Goal: Complete application form: Complete application form

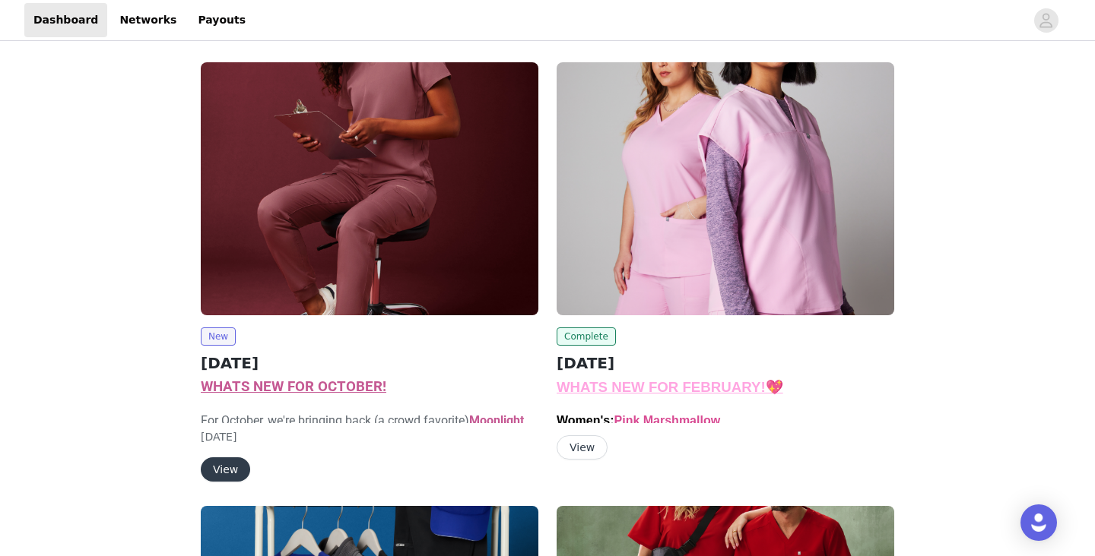
click at [228, 458] on button "View" at bounding box center [225, 470] width 49 height 24
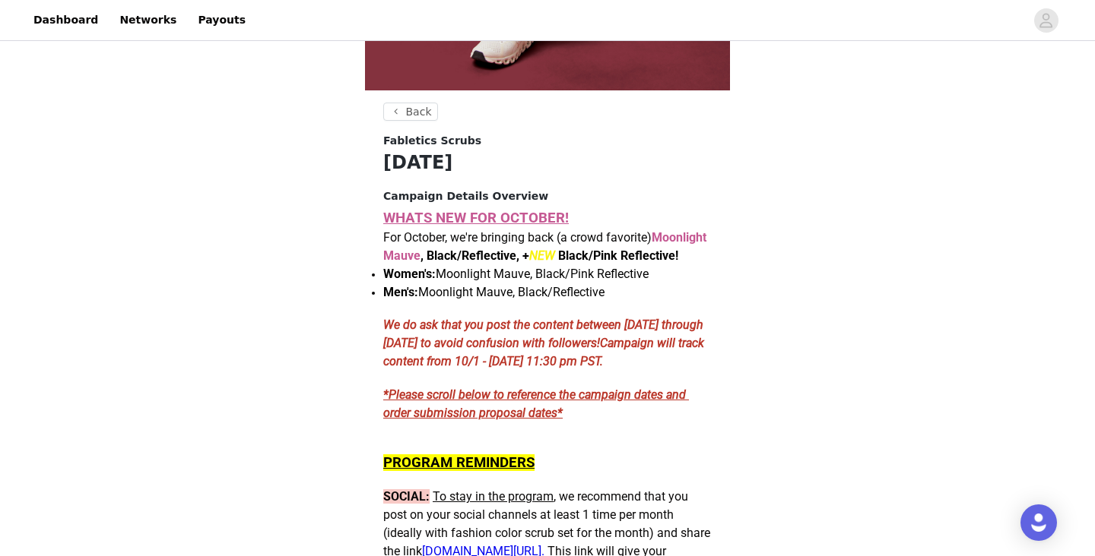
scroll to position [505, 0]
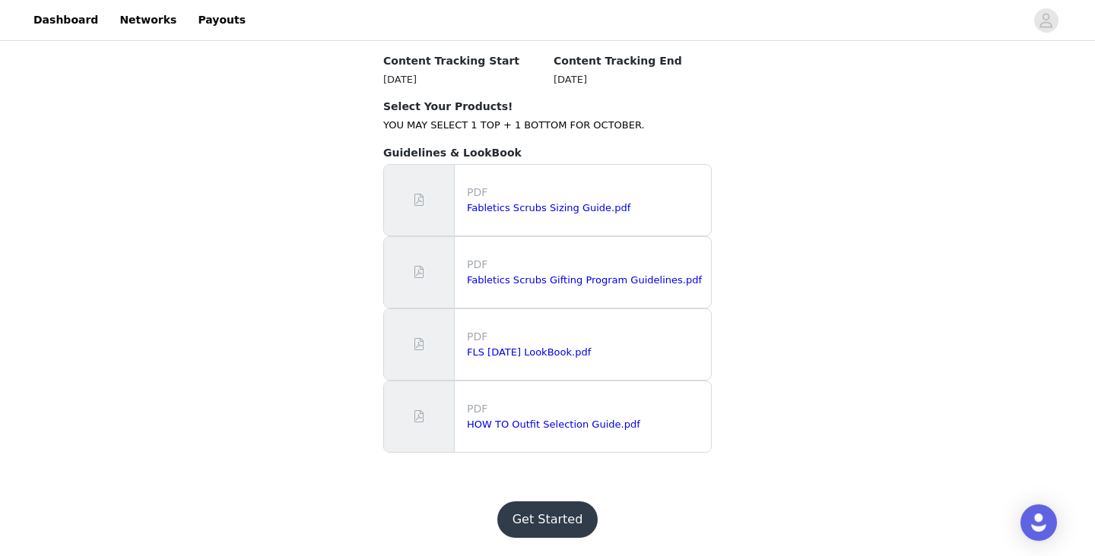
click at [563, 514] on button "Get Started" at bounding box center [547, 520] width 101 height 36
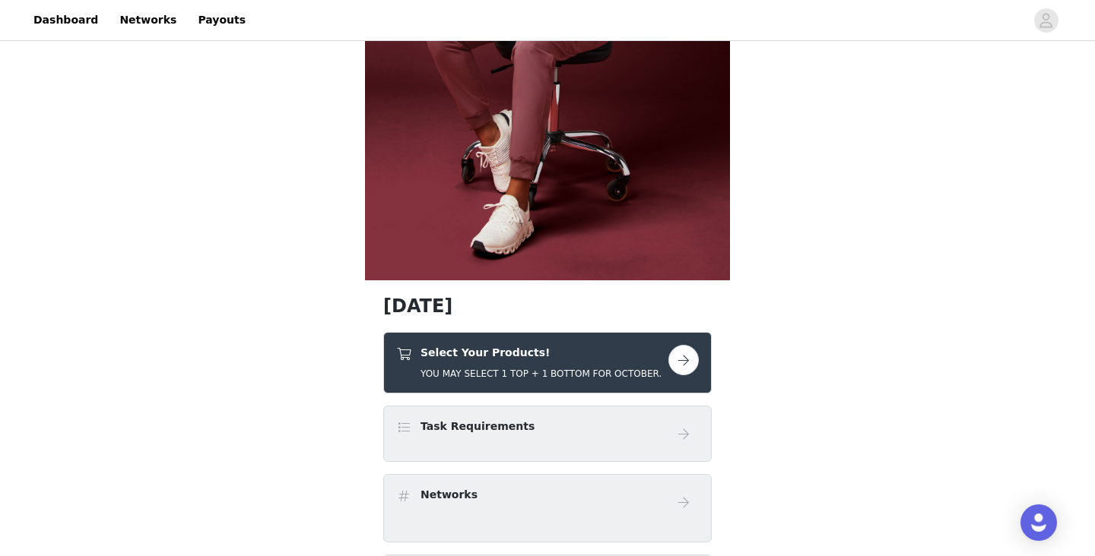
scroll to position [433, 0]
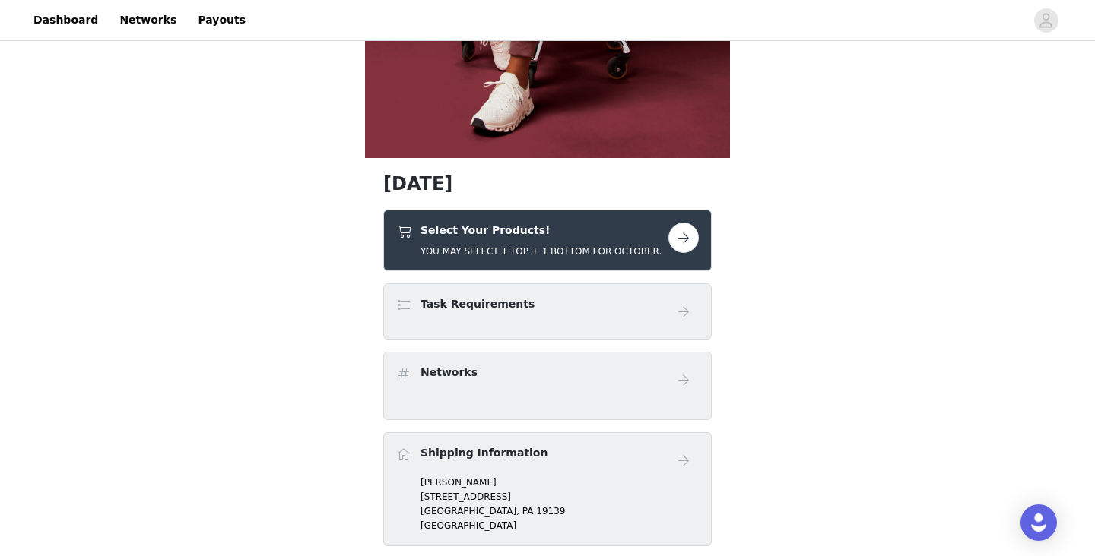
click at [688, 235] on button "button" at bounding box center [683, 238] width 30 height 30
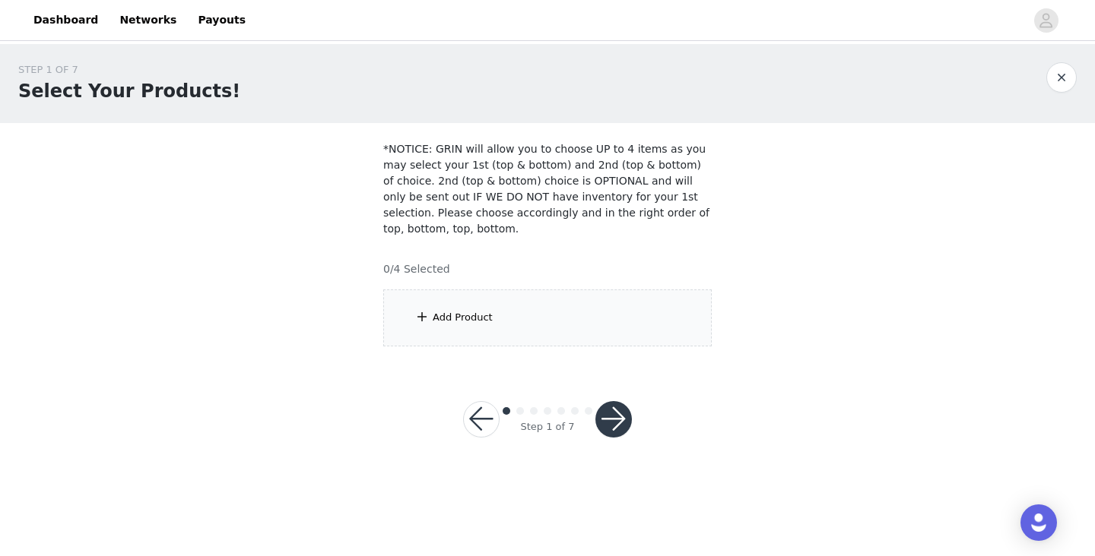
click at [549, 313] on div "Add Product" at bounding box center [547, 318] width 328 height 57
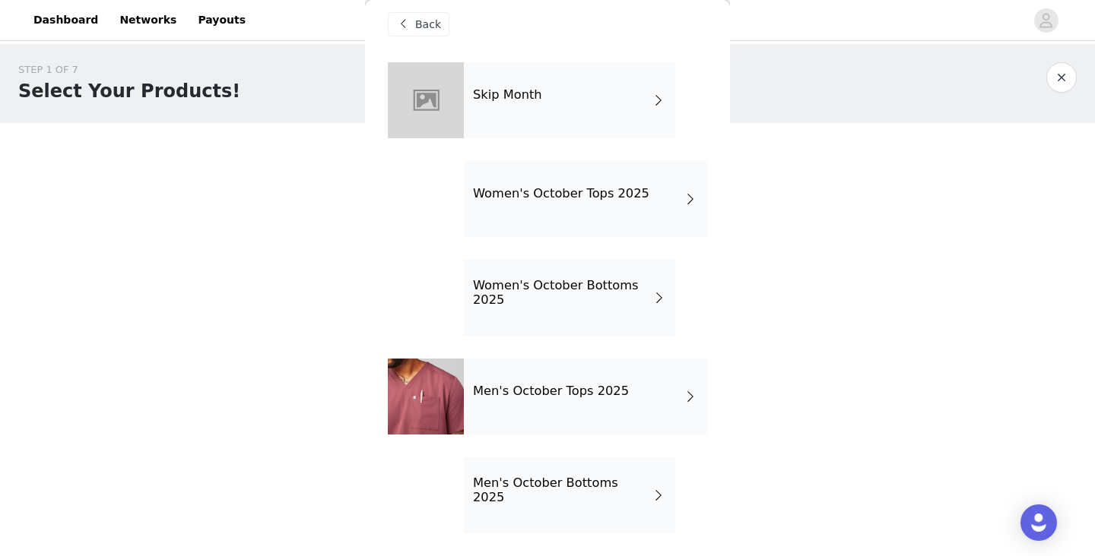
scroll to position [14, 0]
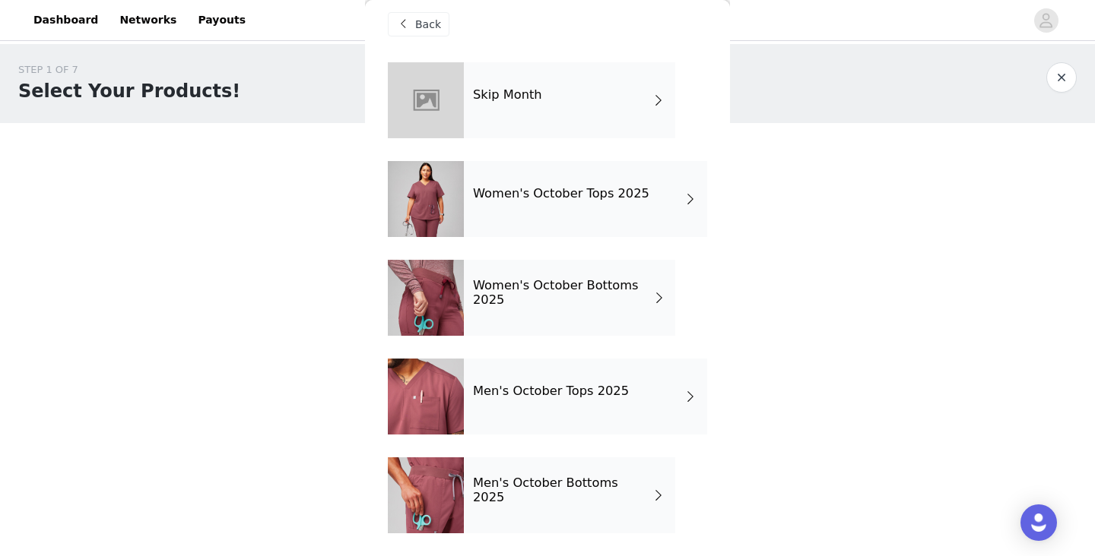
click at [597, 224] on div "Women's October Tops 2025" at bounding box center [585, 199] width 243 height 76
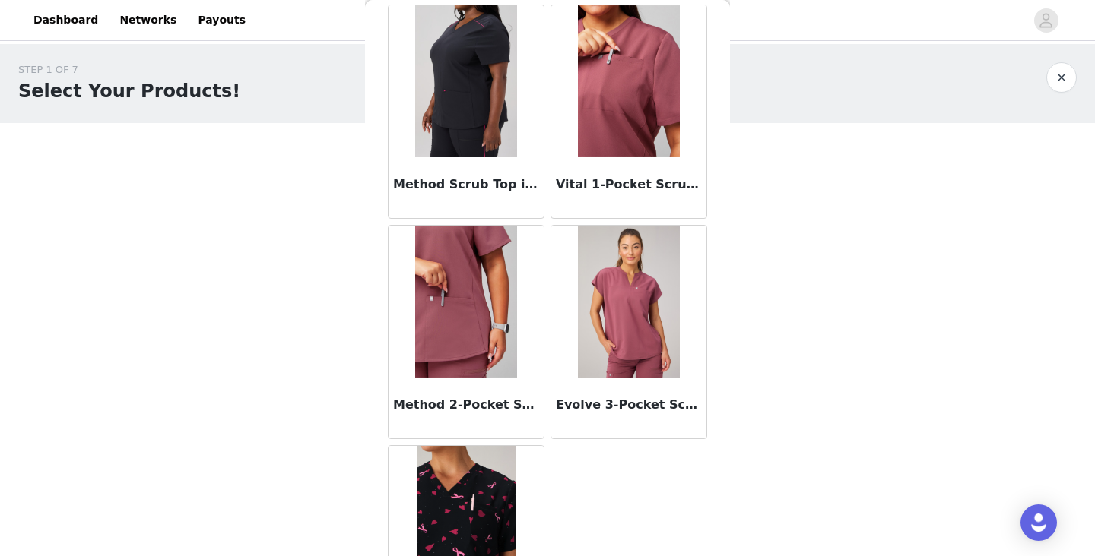
scroll to position [147, 0]
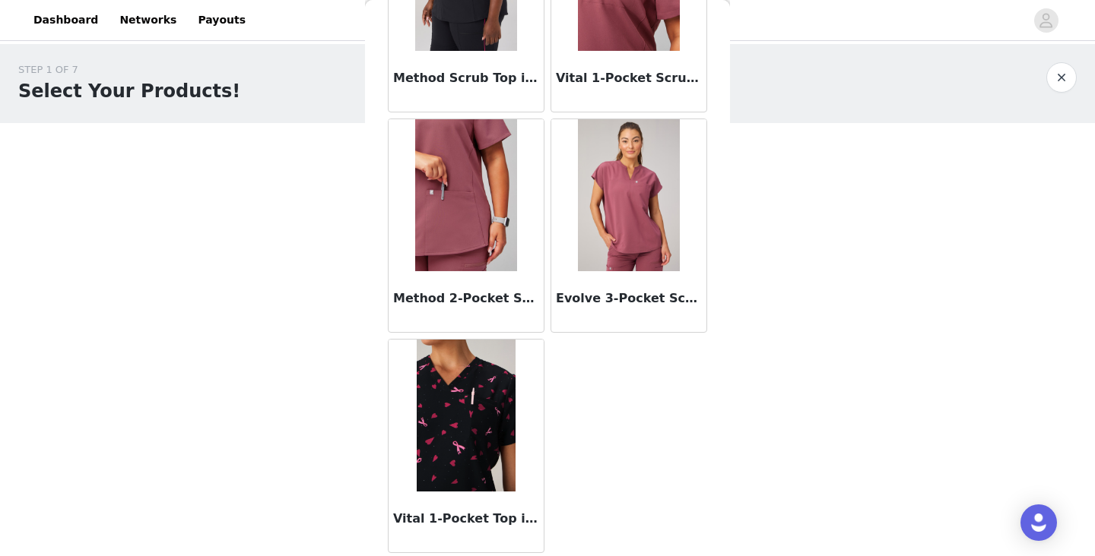
click at [500, 413] on img at bounding box center [467, 416] width 100 height 152
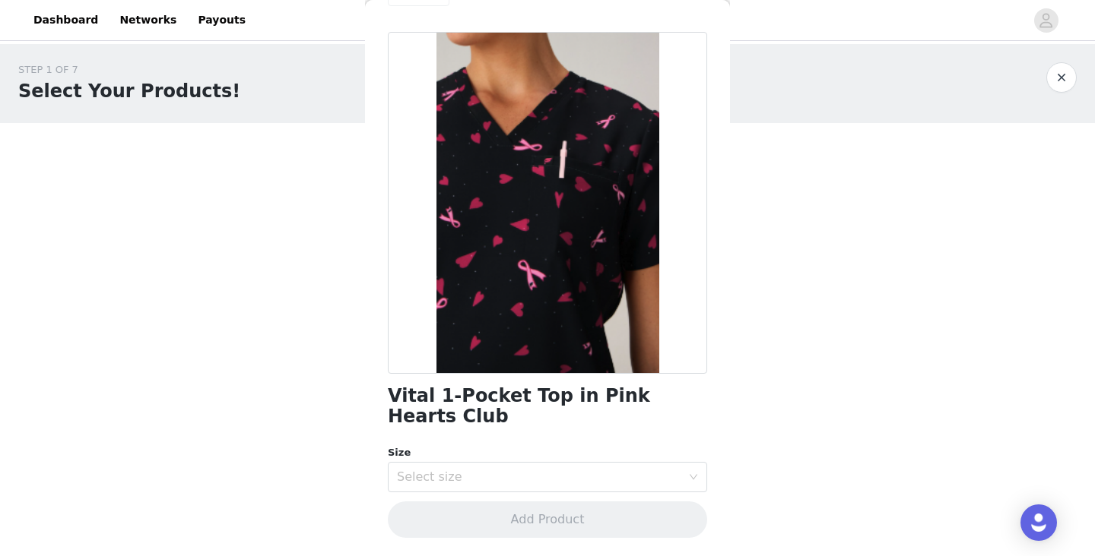
scroll to position [23, 0]
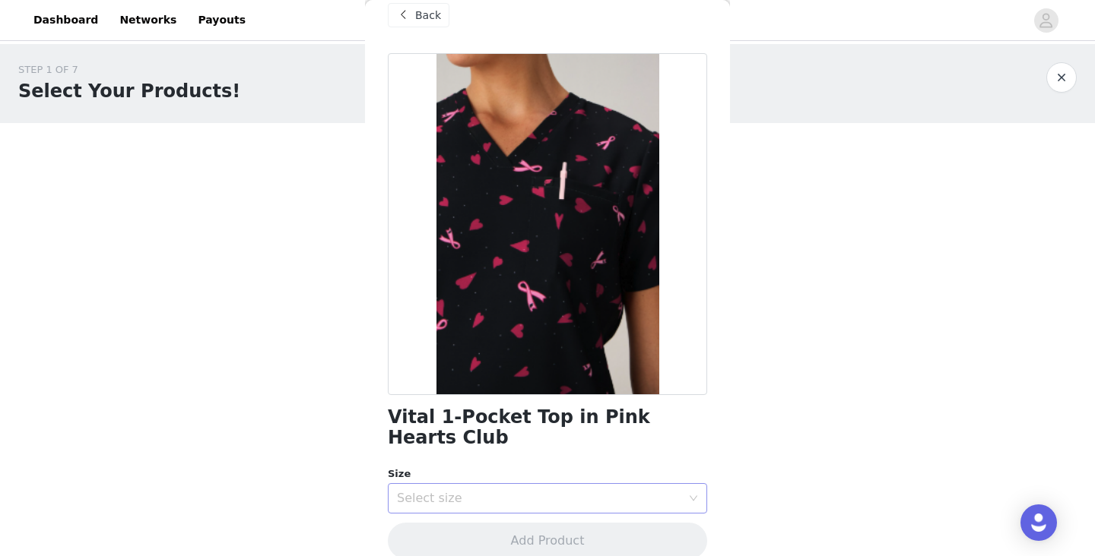
click at [550, 491] on div "Select size" at bounding box center [539, 498] width 284 height 15
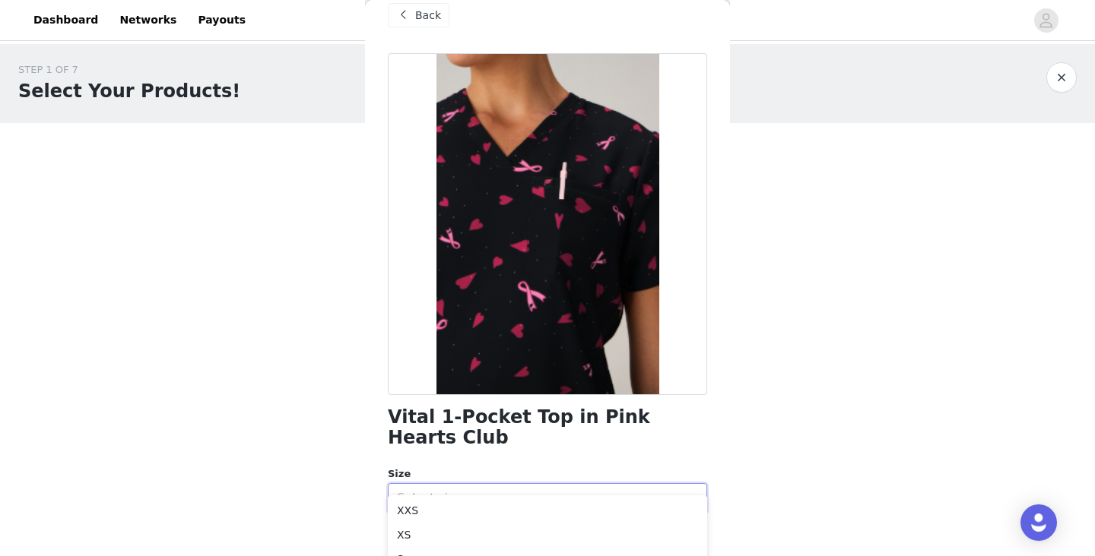
scroll to position [0, 0]
click at [402, 22] on span at bounding box center [403, 15] width 18 height 18
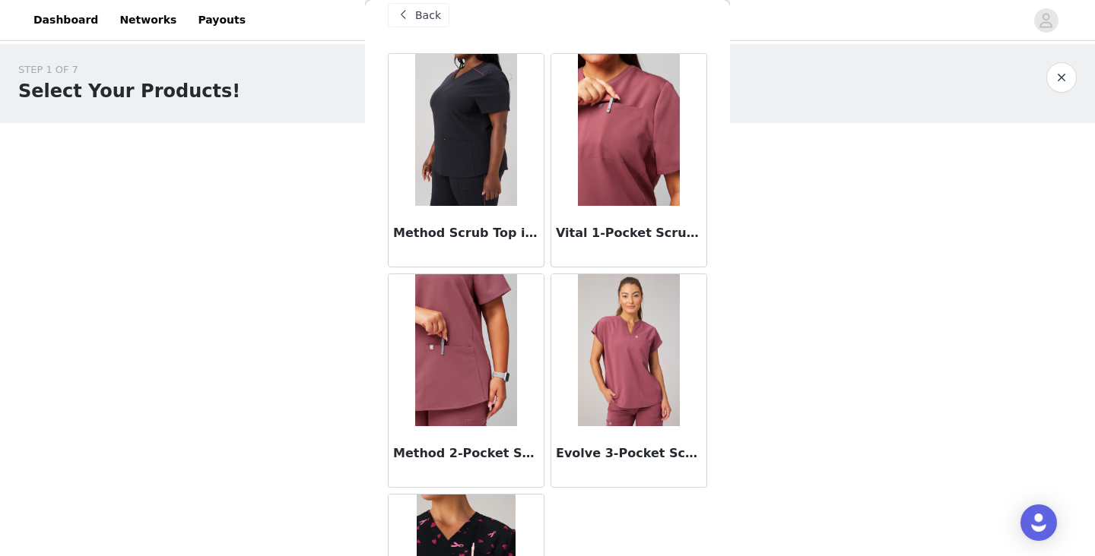
click at [629, 361] on img at bounding box center [628, 350] width 101 height 152
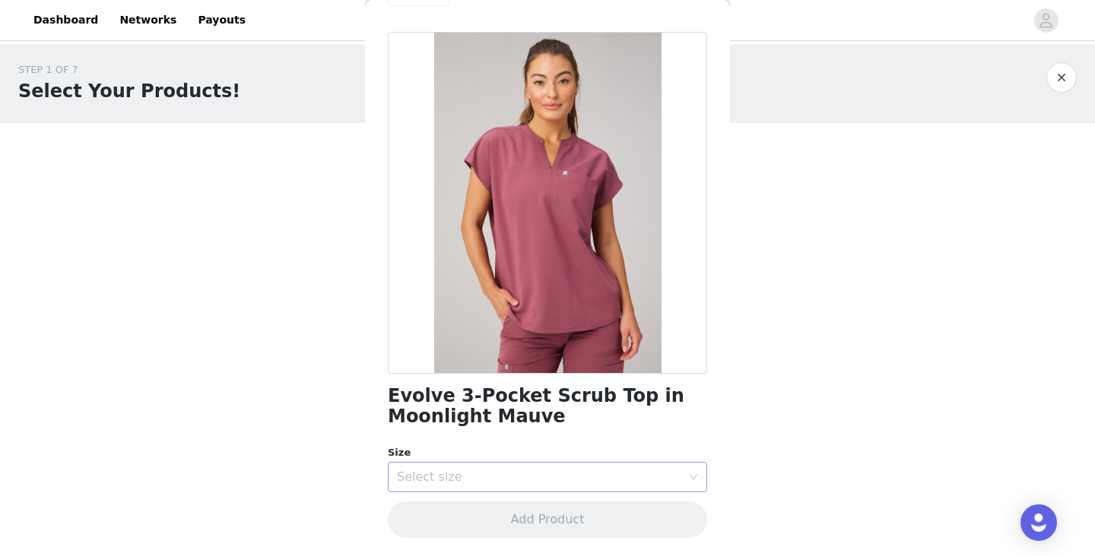
scroll to position [43, 0]
click at [484, 468] on div "Select size" at bounding box center [542, 478] width 291 height 29
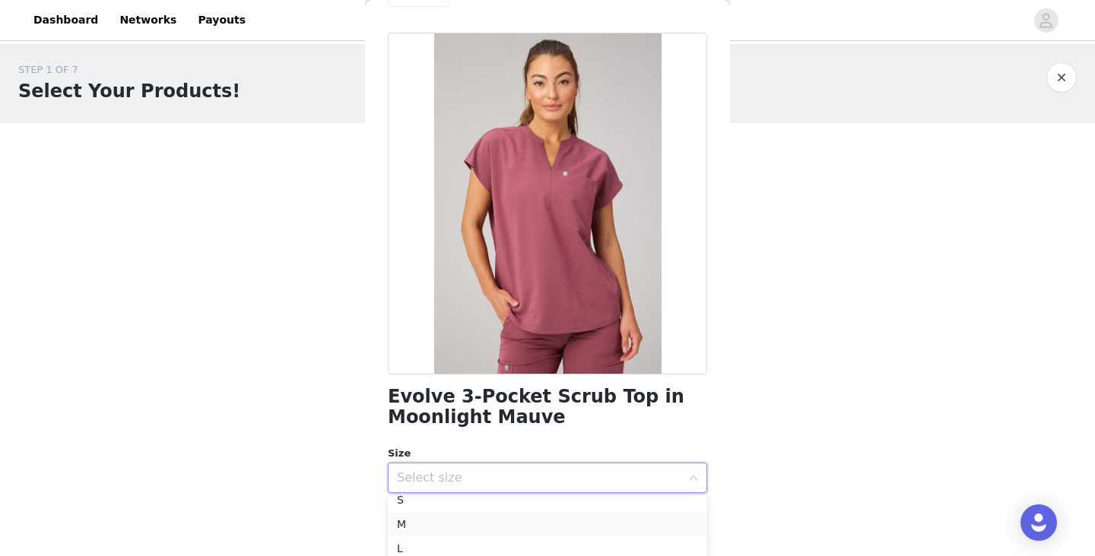
scroll to position [52, 0]
click at [467, 530] on li "M" at bounding box center [547, 532] width 319 height 24
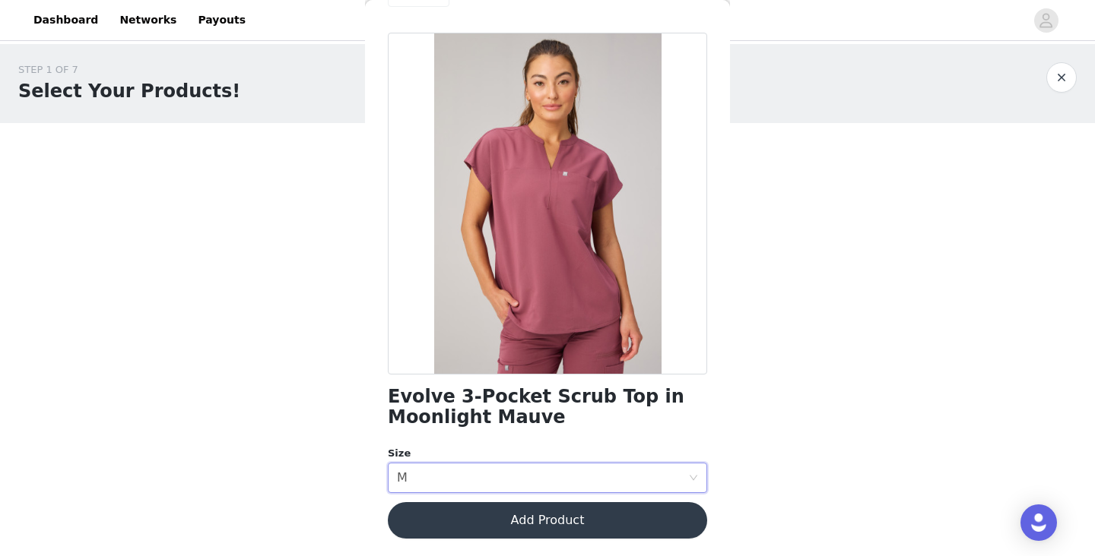
scroll to position [0, 0]
click at [544, 515] on button "Add Product" at bounding box center [547, 520] width 319 height 36
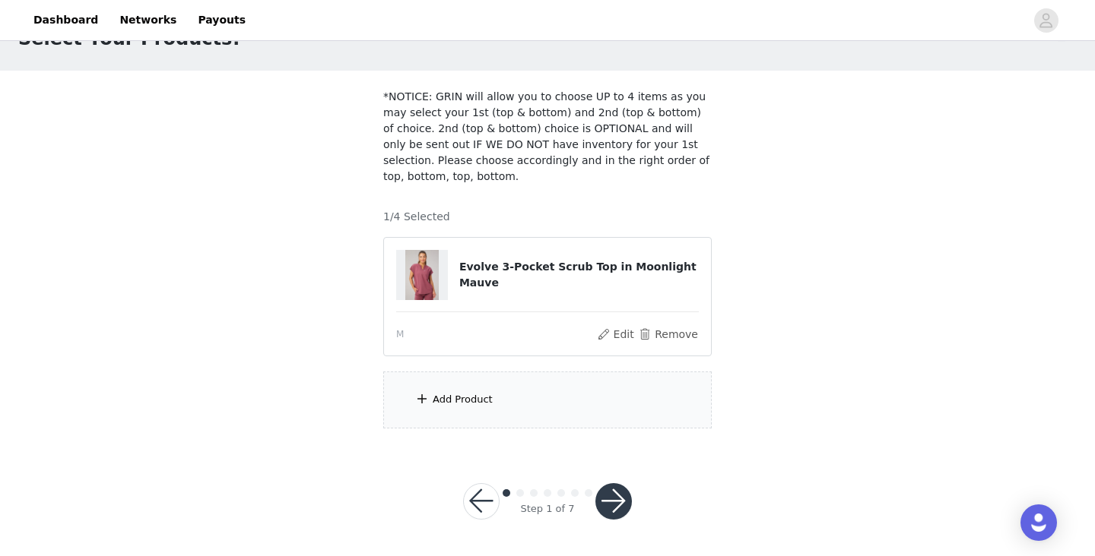
scroll to position [52, 0]
click at [588, 405] on div "Add Product" at bounding box center [547, 400] width 328 height 57
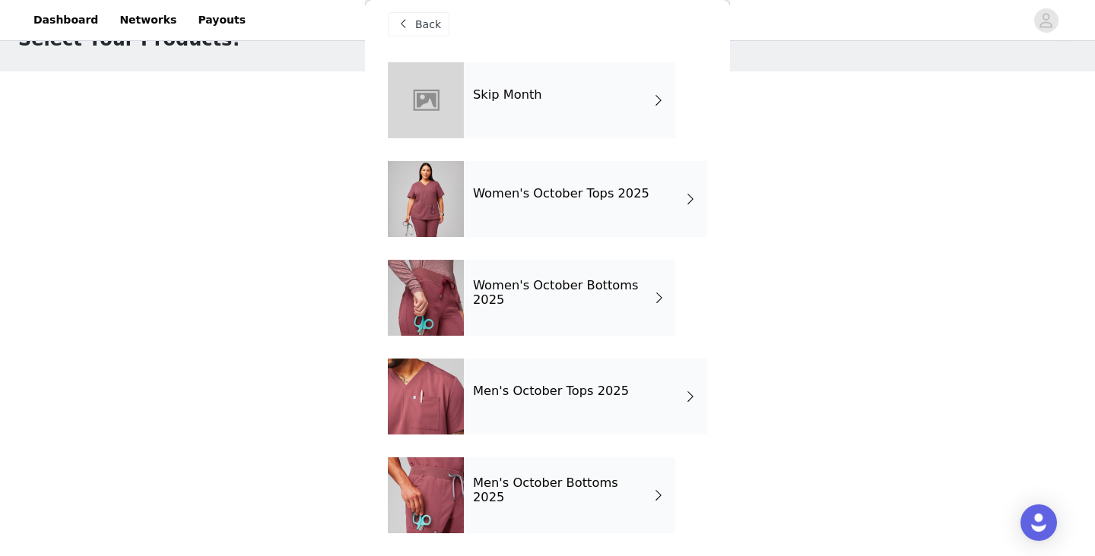
scroll to position [14, 0]
click at [655, 289] on span at bounding box center [659, 298] width 14 height 18
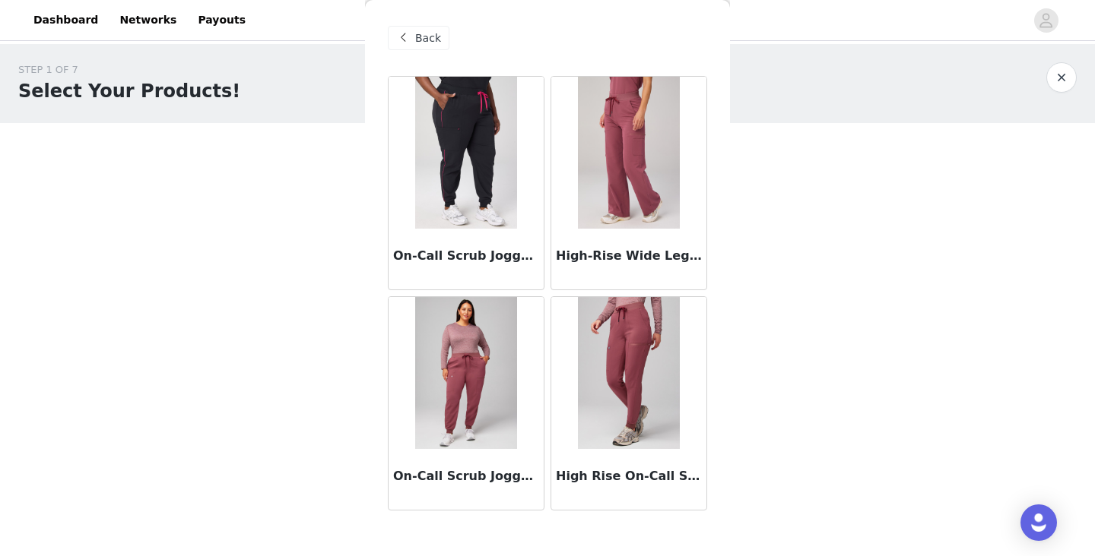
scroll to position [0, 0]
click at [625, 387] on img at bounding box center [628, 373] width 101 height 152
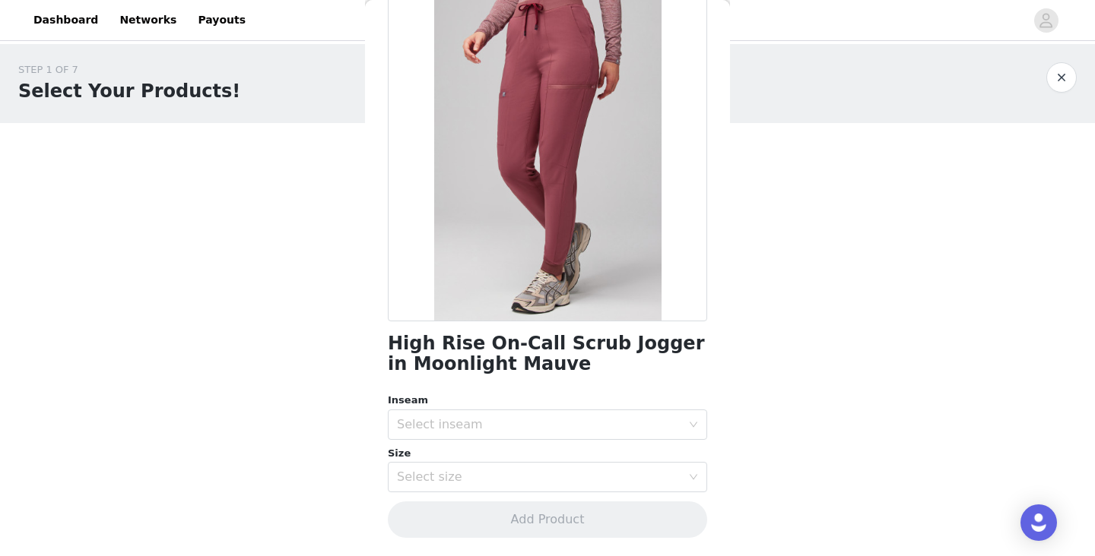
scroll to position [96, 0]
click at [566, 415] on div "Select inseam" at bounding box center [542, 425] width 291 height 29
click at [539, 506] on li "Tall" at bounding box center [547, 507] width 319 height 24
click at [546, 485] on div "Select size" at bounding box center [542, 478] width 291 height 29
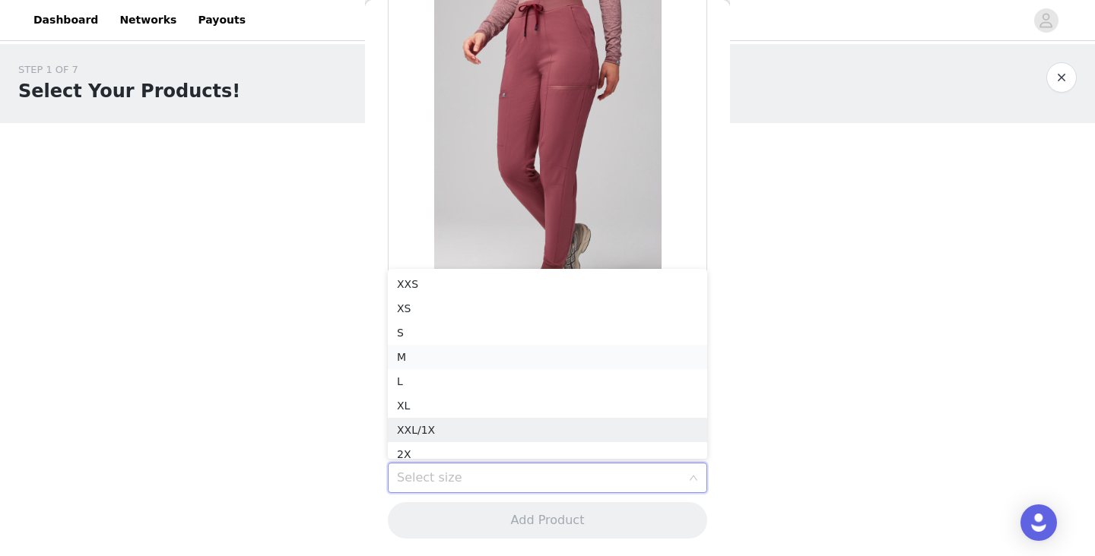
scroll to position [8, 0]
click at [546, 345] on li "M" at bounding box center [547, 349] width 319 height 24
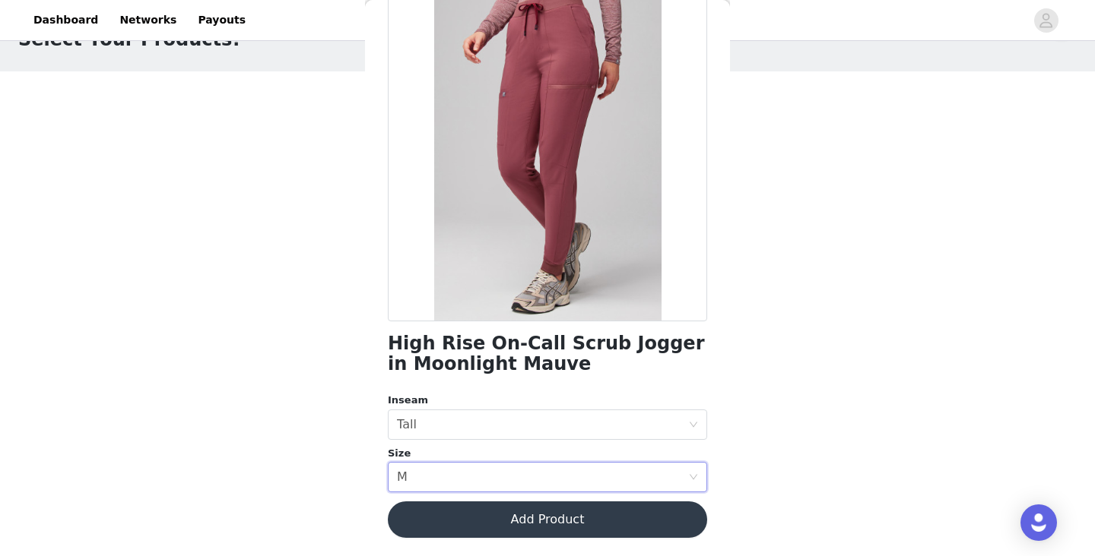
scroll to position [96, 0]
click at [607, 519] on button "Add Product" at bounding box center [547, 520] width 319 height 36
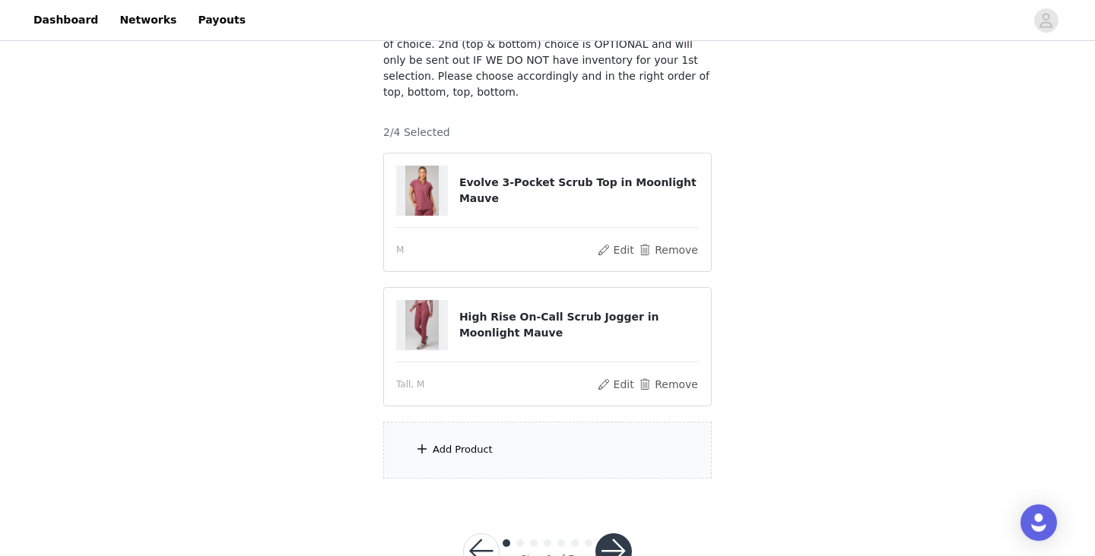
scroll to position [143, 0]
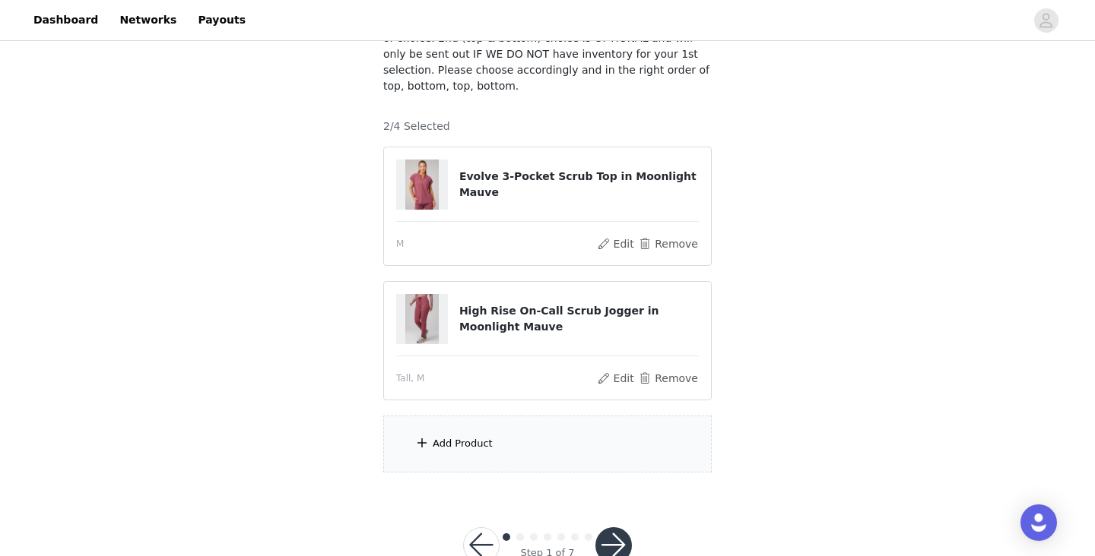
click at [491, 458] on div "Add Product" at bounding box center [547, 444] width 328 height 57
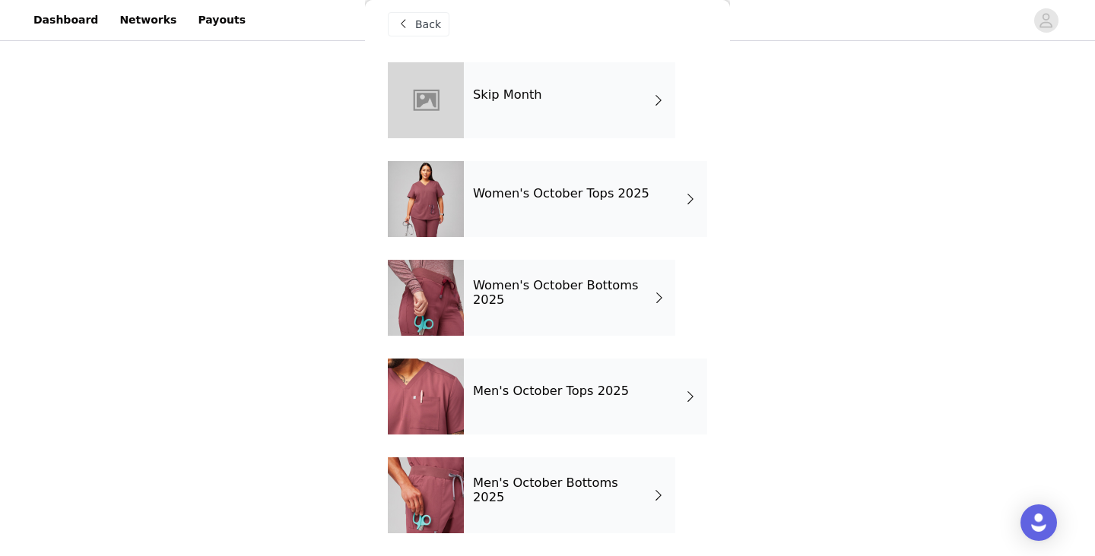
scroll to position [14, 0]
click at [677, 206] on div "Women's October Tops 2025" at bounding box center [585, 199] width 243 height 76
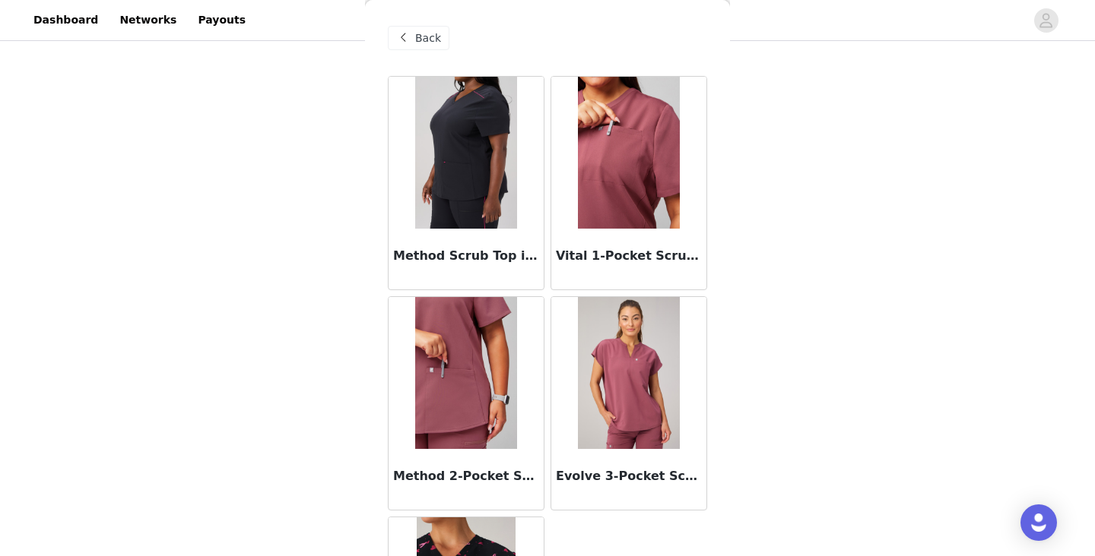
scroll to position [0, 0]
click at [434, 36] on span "Back" at bounding box center [428, 38] width 26 height 16
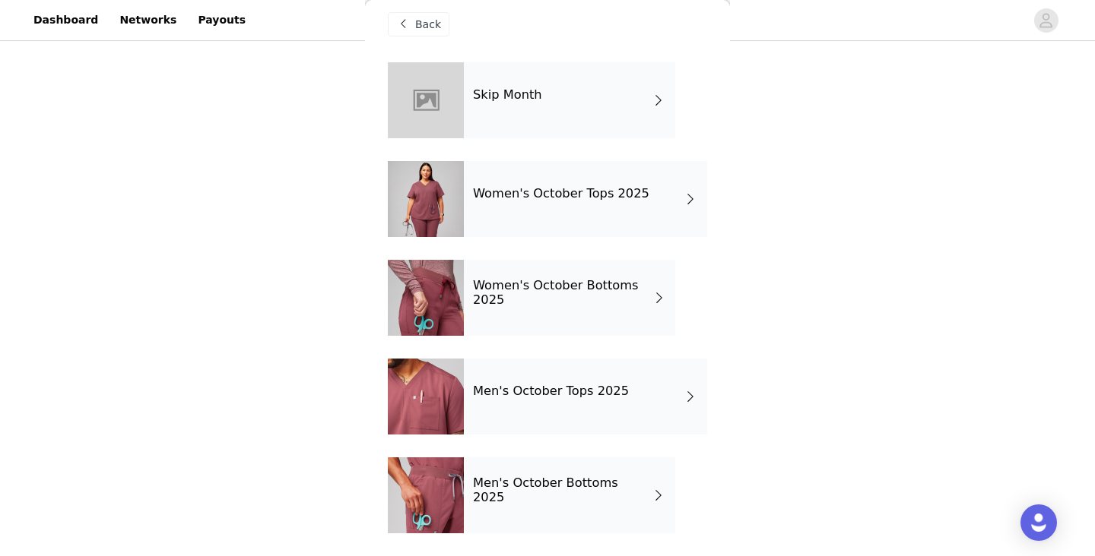
scroll to position [14, 0]
click at [687, 211] on div "Women's October Tops 2025" at bounding box center [585, 199] width 243 height 76
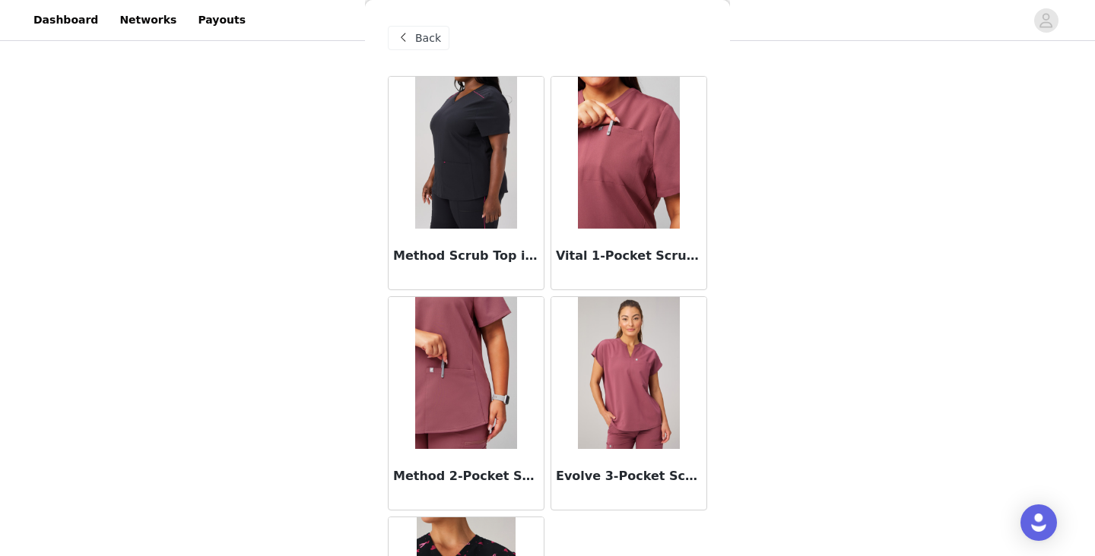
scroll to position [0, 0]
click at [408, 36] on span at bounding box center [403, 38] width 18 height 18
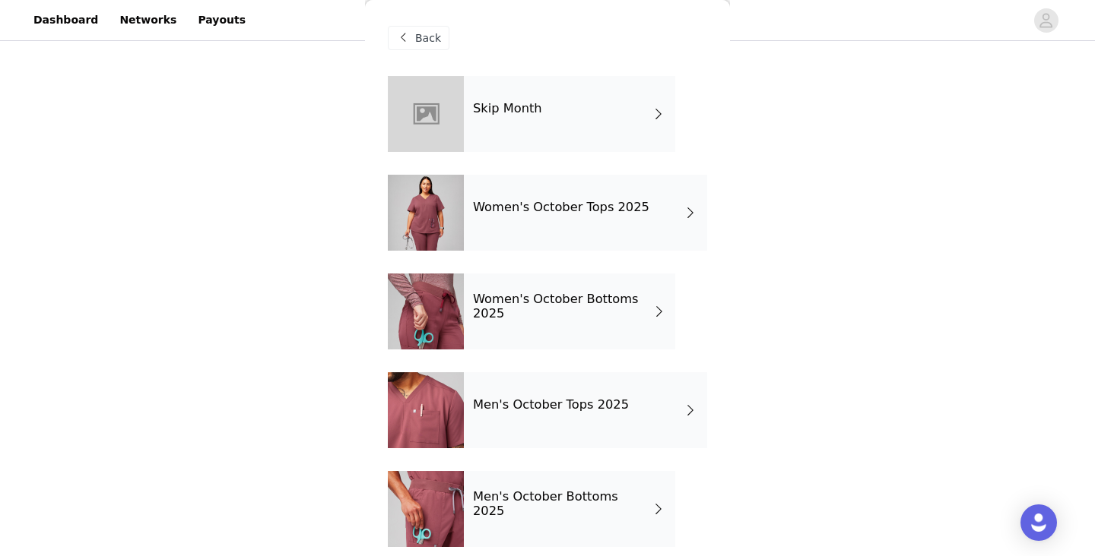
click at [590, 327] on div "Women's October Bottoms 2025" at bounding box center [569, 312] width 211 height 76
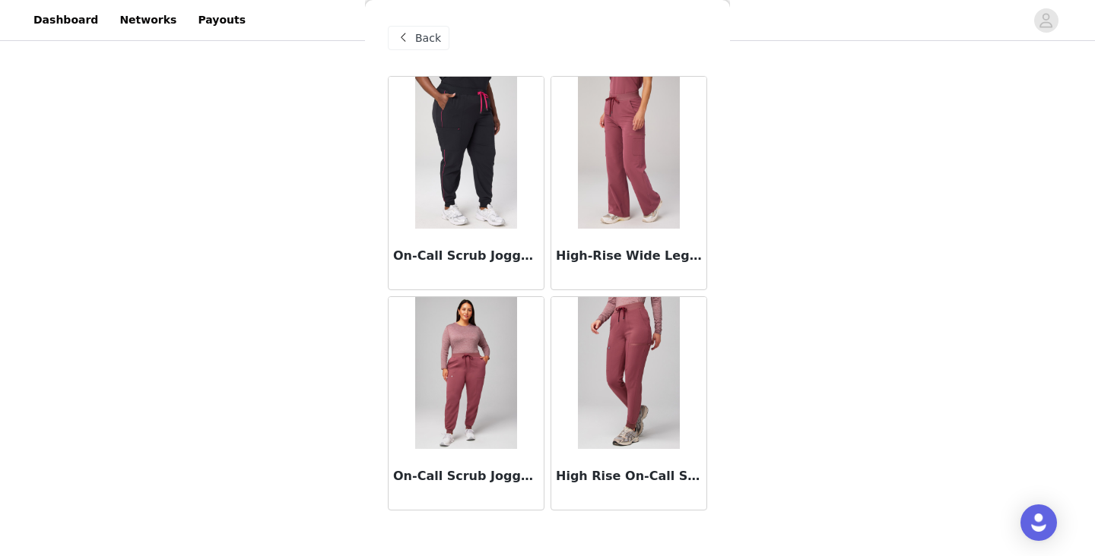
click at [500, 154] on img at bounding box center [465, 153] width 101 height 152
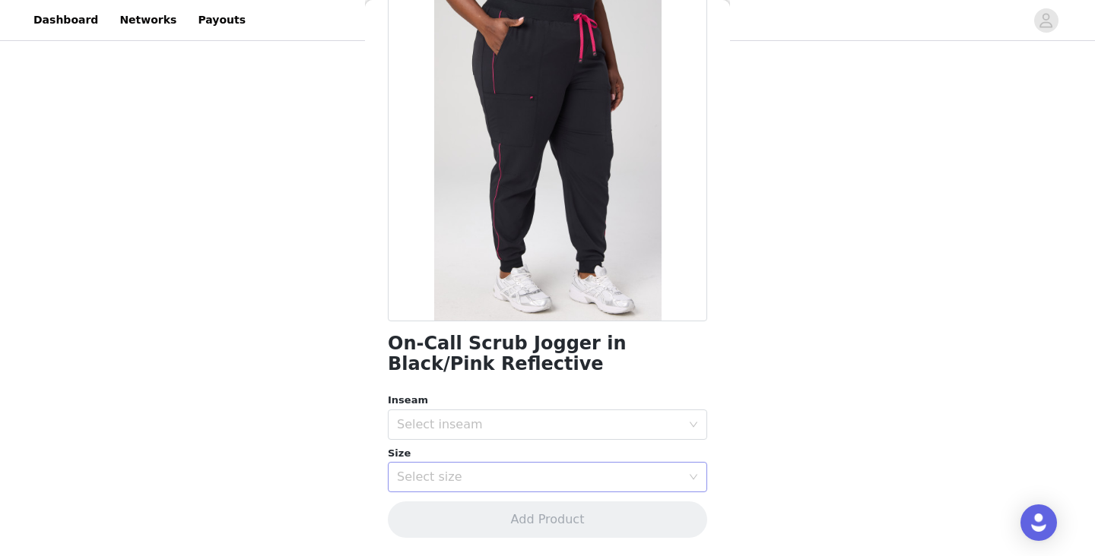
scroll to position [96, 0]
click at [442, 480] on div "Select size" at bounding box center [539, 477] width 284 height 15
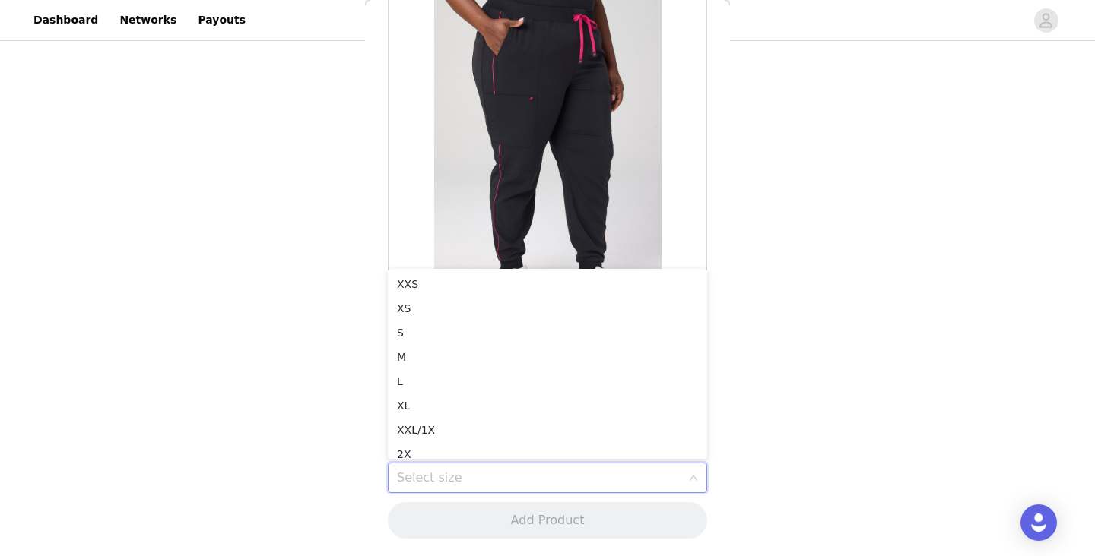
scroll to position [0, 0]
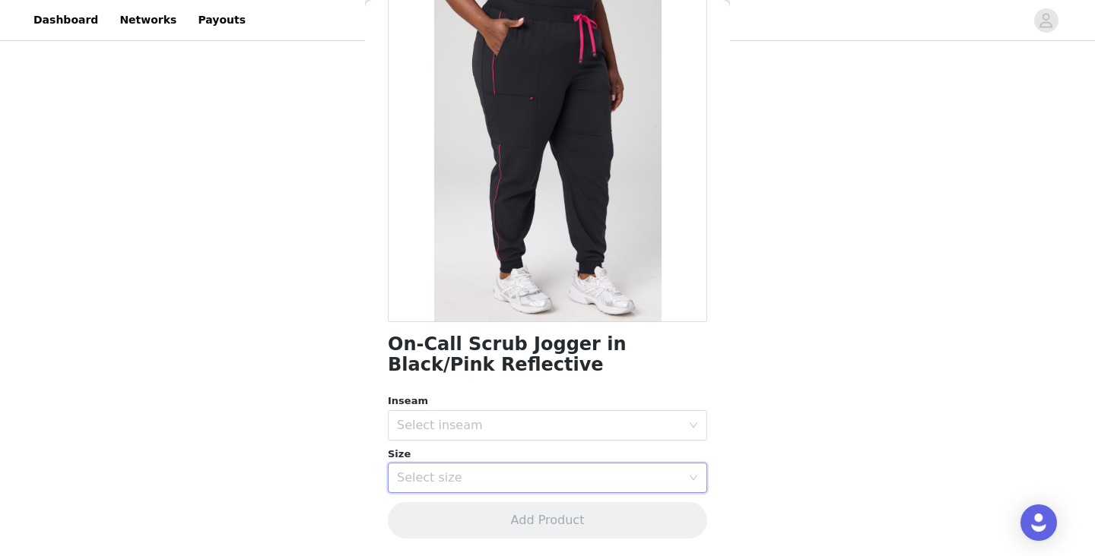
click at [730, 179] on div "STEP 1 OF 7 Select Your Products! *NOTICE: GRIN will allow you to choose UP to …" at bounding box center [547, 196] width 1095 height 590
click at [540, 420] on div "Select inseam" at bounding box center [539, 425] width 284 height 15
click at [503, 512] on li "Tall" at bounding box center [547, 507] width 319 height 24
click at [508, 470] on div "Select size" at bounding box center [539, 477] width 284 height 15
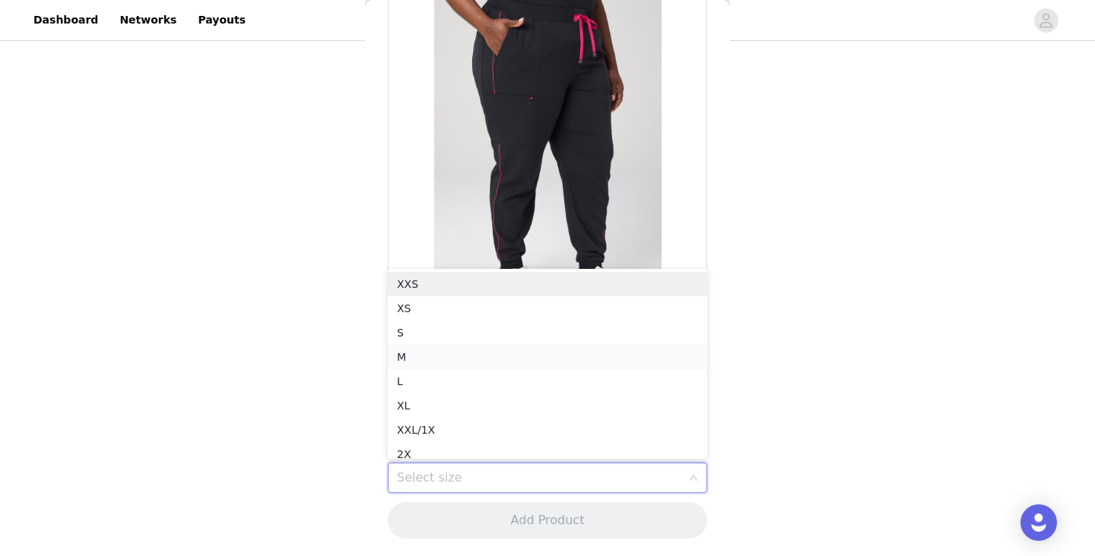
scroll to position [8, 0]
click at [512, 350] on li "M" at bounding box center [547, 349] width 319 height 24
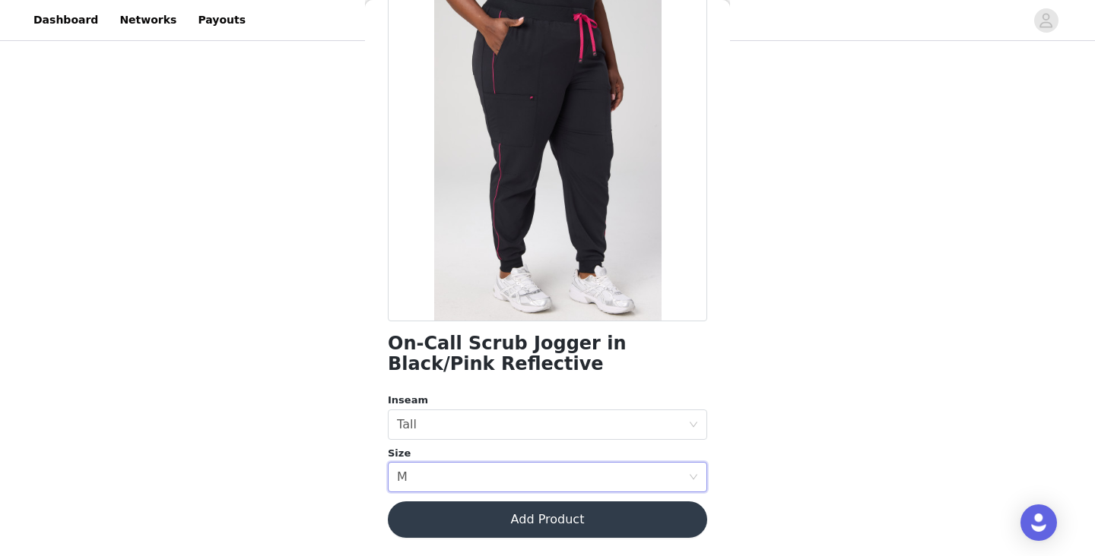
scroll to position [96, 0]
click at [607, 522] on button "Add Product" at bounding box center [547, 520] width 319 height 36
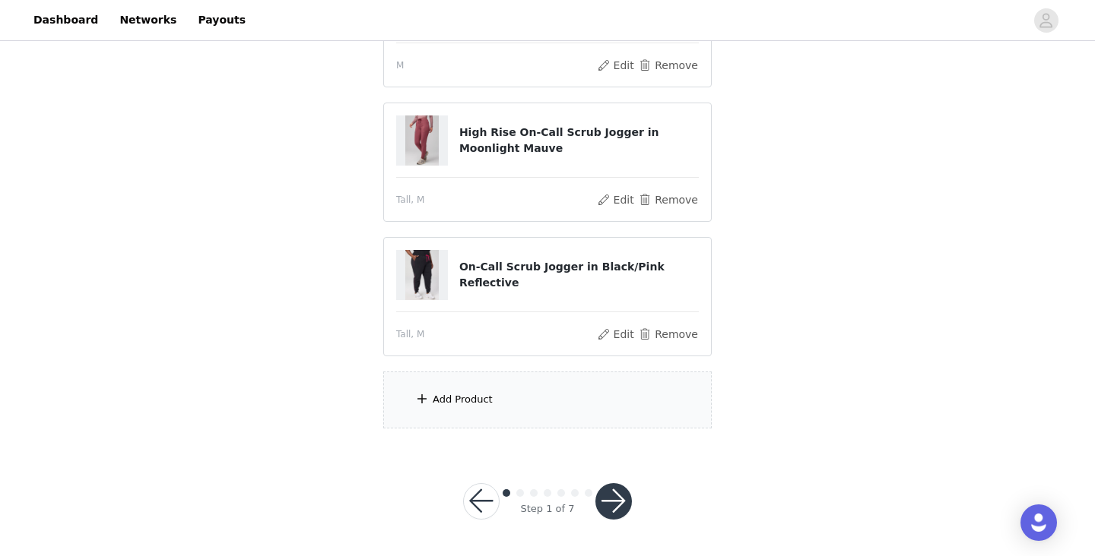
scroll to position [321, 0]
click at [551, 411] on div "Add Product" at bounding box center [547, 400] width 328 height 57
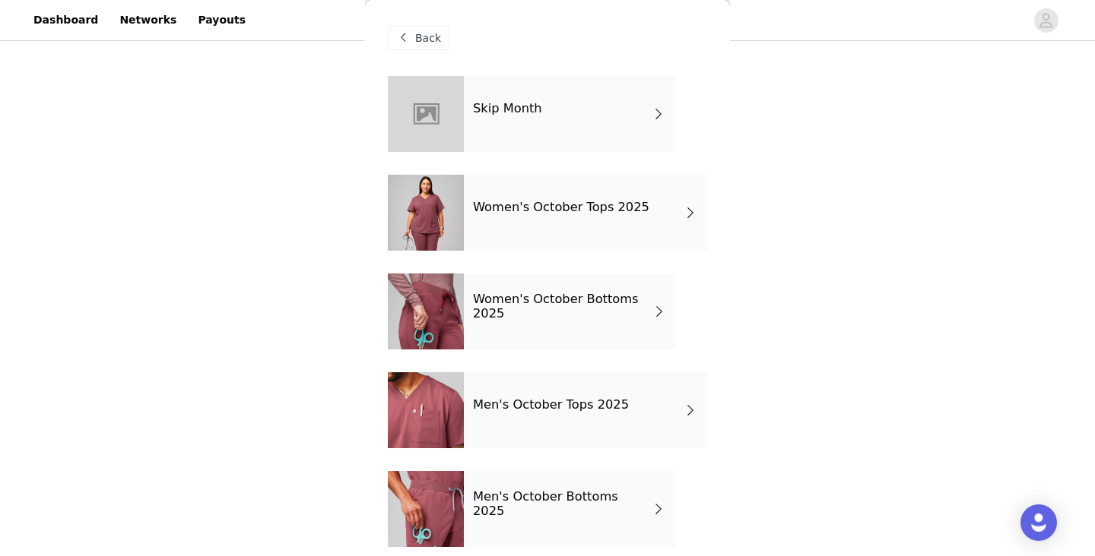
click at [561, 300] on h4 "Women's October Bottoms 2025" at bounding box center [562, 307] width 179 height 28
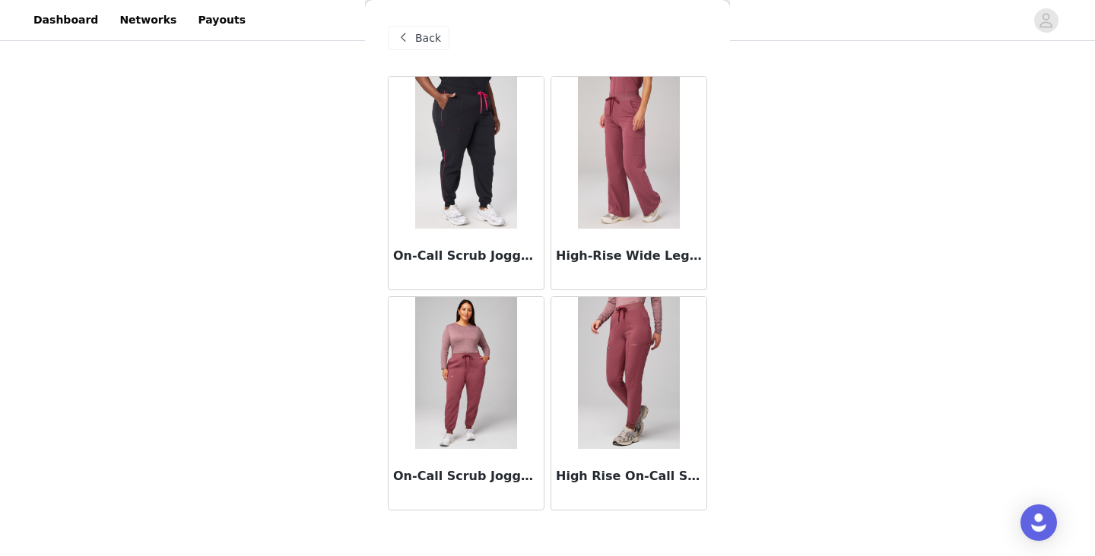
click at [486, 364] on img at bounding box center [465, 373] width 101 height 152
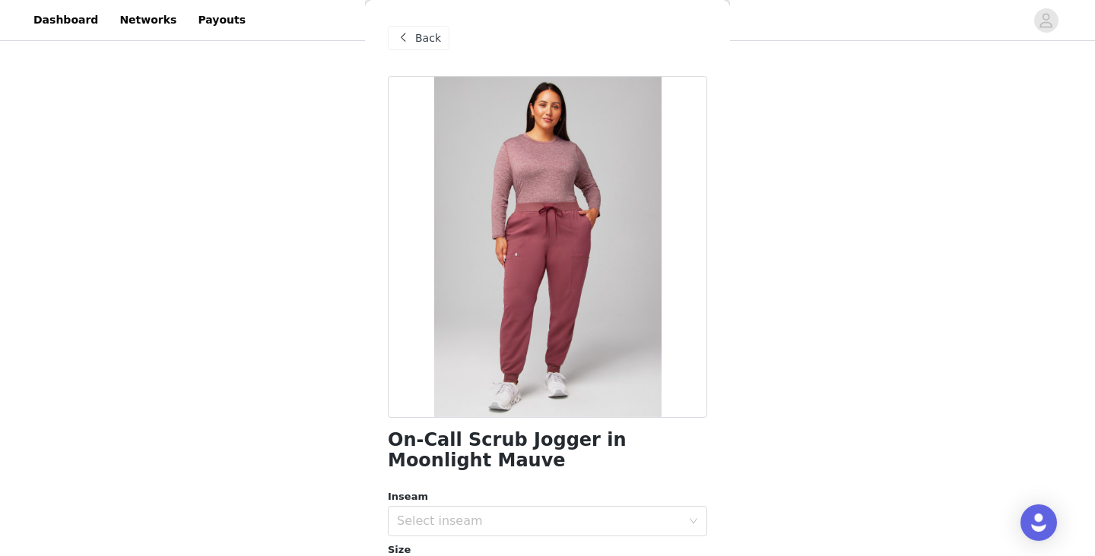
scroll to position [1, 0]
click at [419, 40] on span "Back" at bounding box center [428, 38] width 26 height 16
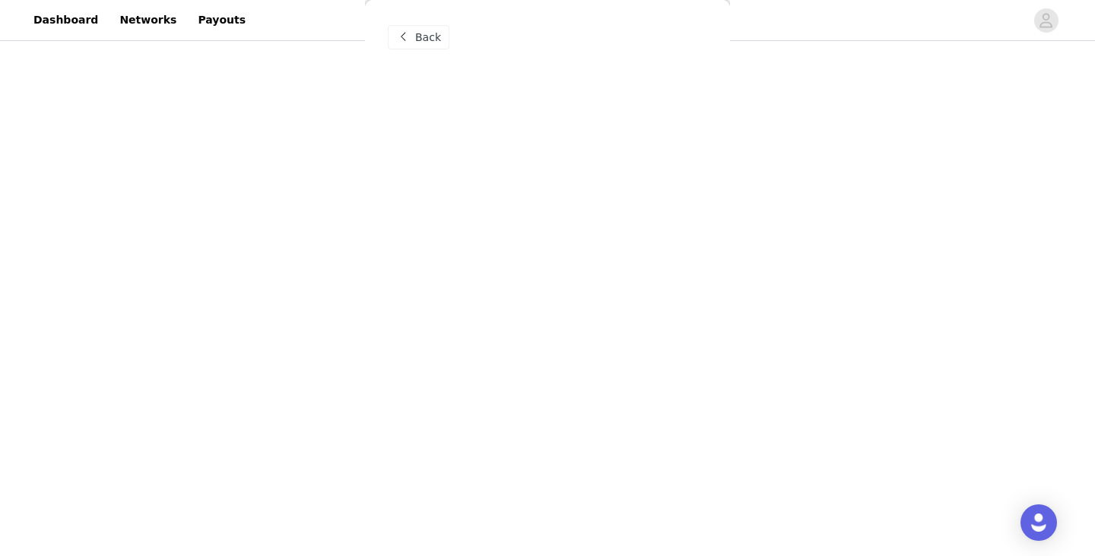
scroll to position [0, 0]
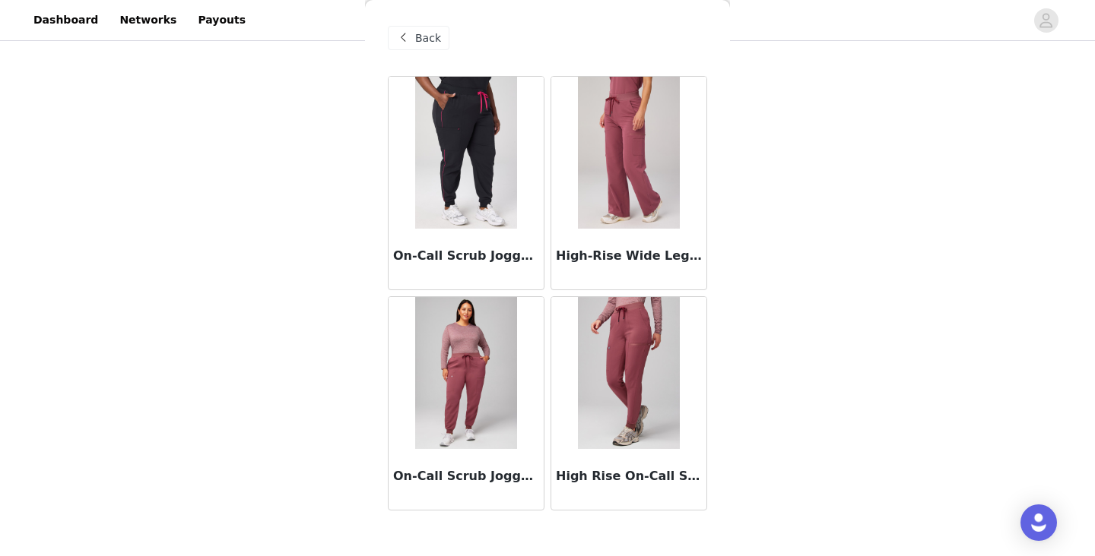
click at [413, 43] on div "Back" at bounding box center [419, 38] width 62 height 24
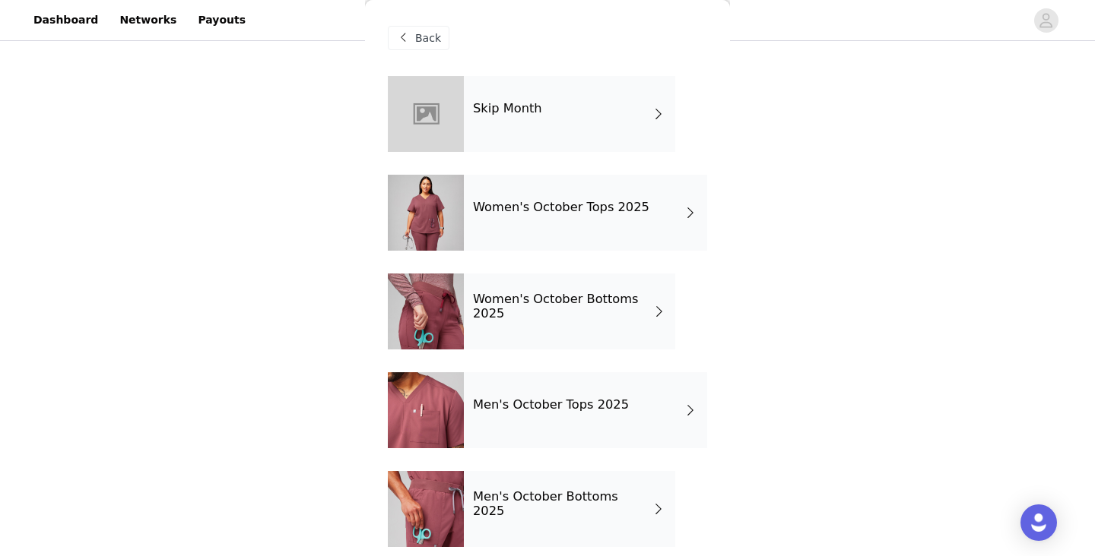
click at [560, 217] on div "Women's October Tops 2025" at bounding box center [585, 213] width 243 height 76
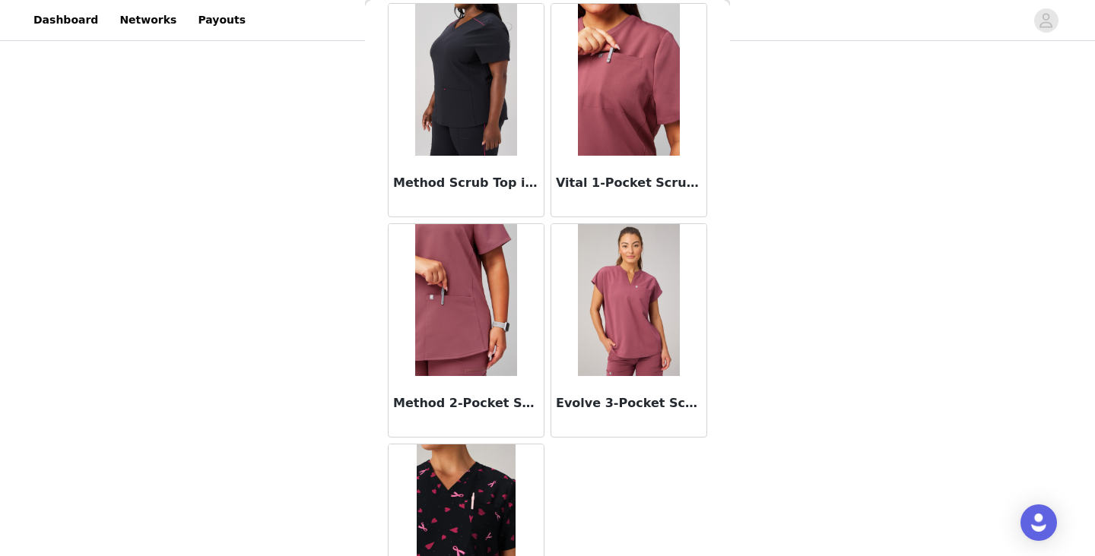
scroll to position [74, 0]
click at [457, 96] on img at bounding box center [465, 79] width 101 height 152
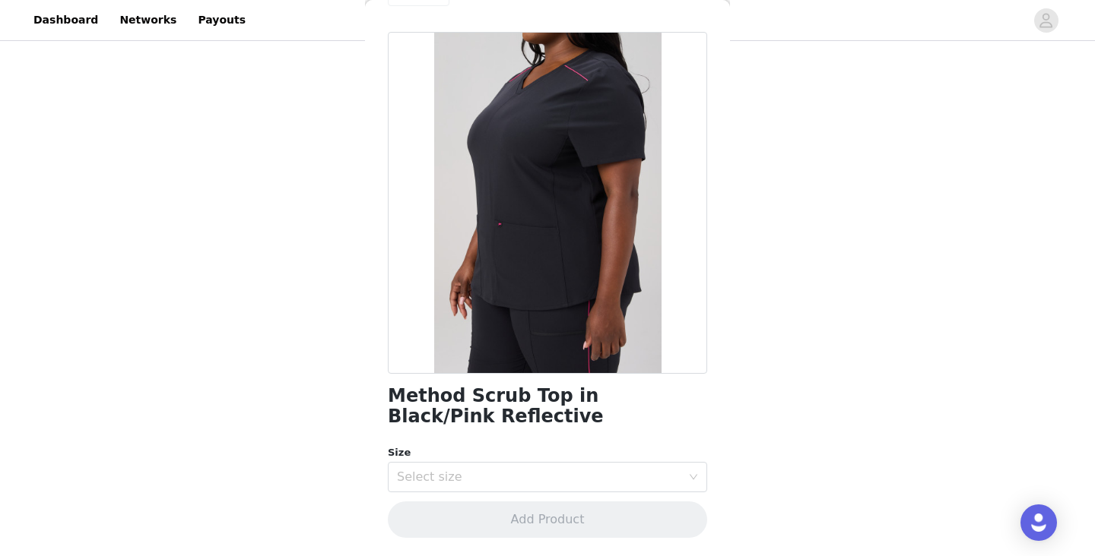
scroll to position [43, 0]
click at [447, 476] on div "Select size" at bounding box center [539, 477] width 284 height 15
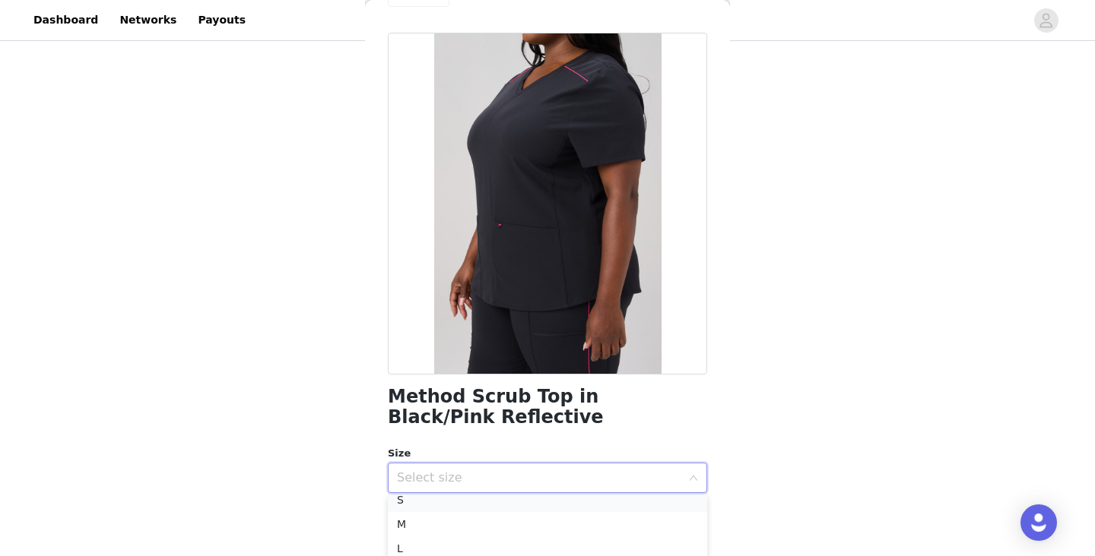
scroll to position [52, 0]
click at [437, 531] on li "M" at bounding box center [547, 532] width 319 height 24
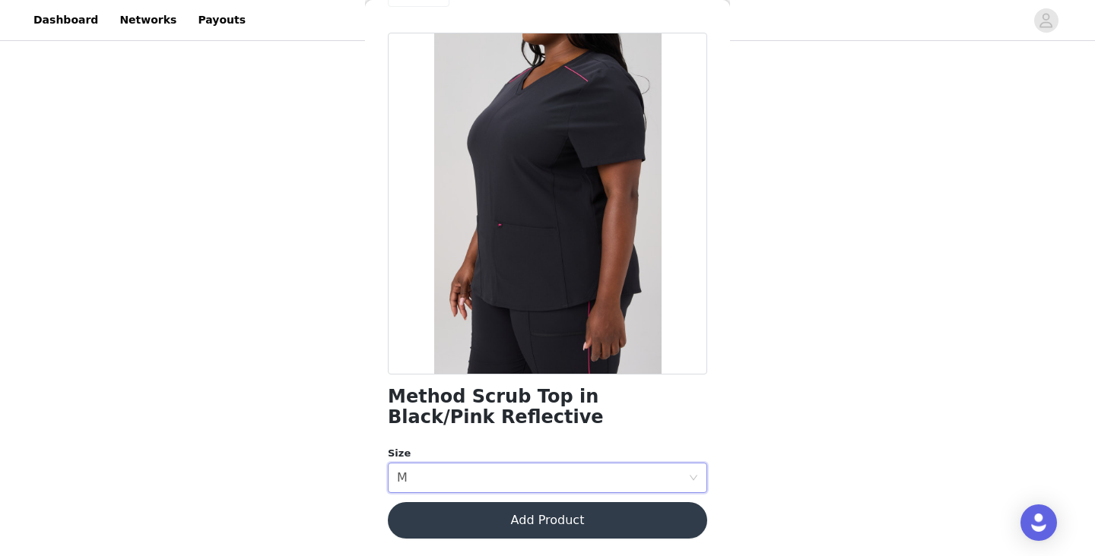
click at [559, 520] on button "Add Product" at bounding box center [547, 520] width 319 height 36
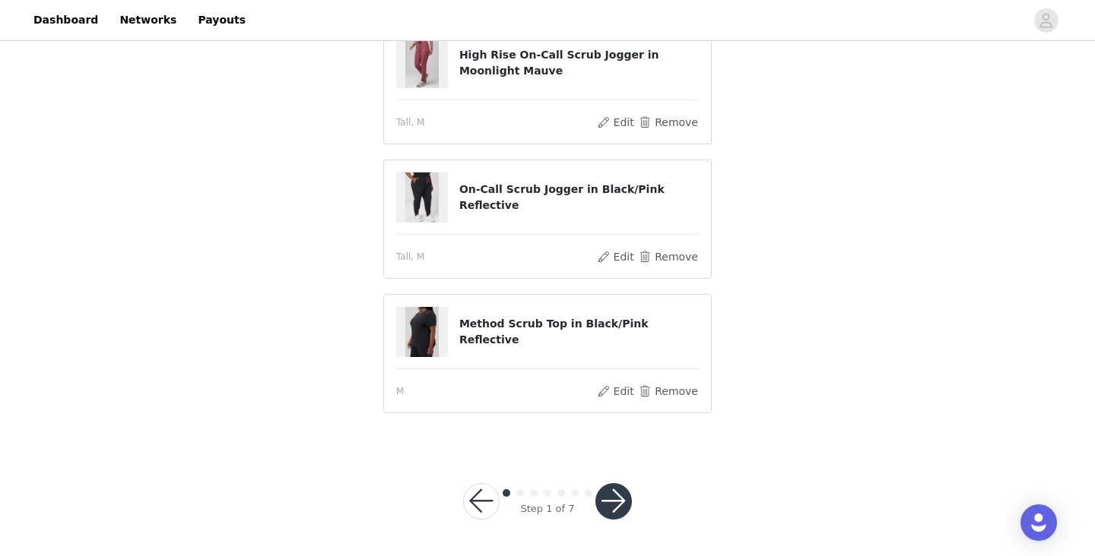
scroll to position [357, 0]
click at [618, 496] on button "button" at bounding box center [613, 502] width 36 height 36
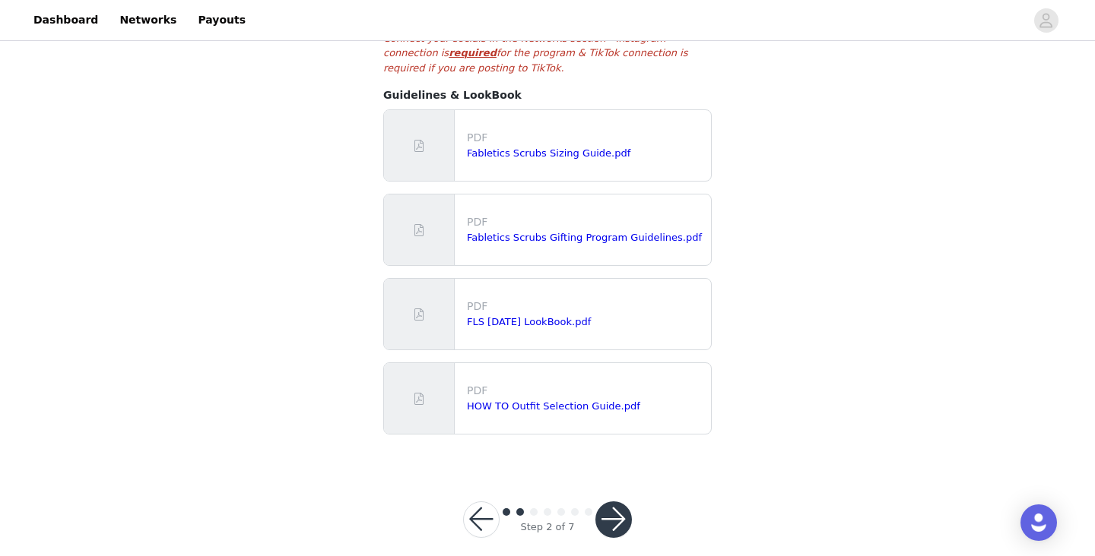
scroll to position [364, 0]
click at [566, 317] on link "FLS Oct 2025 LookBook.pdf" at bounding box center [529, 322] width 124 height 11
click at [618, 502] on button "button" at bounding box center [613, 520] width 36 height 36
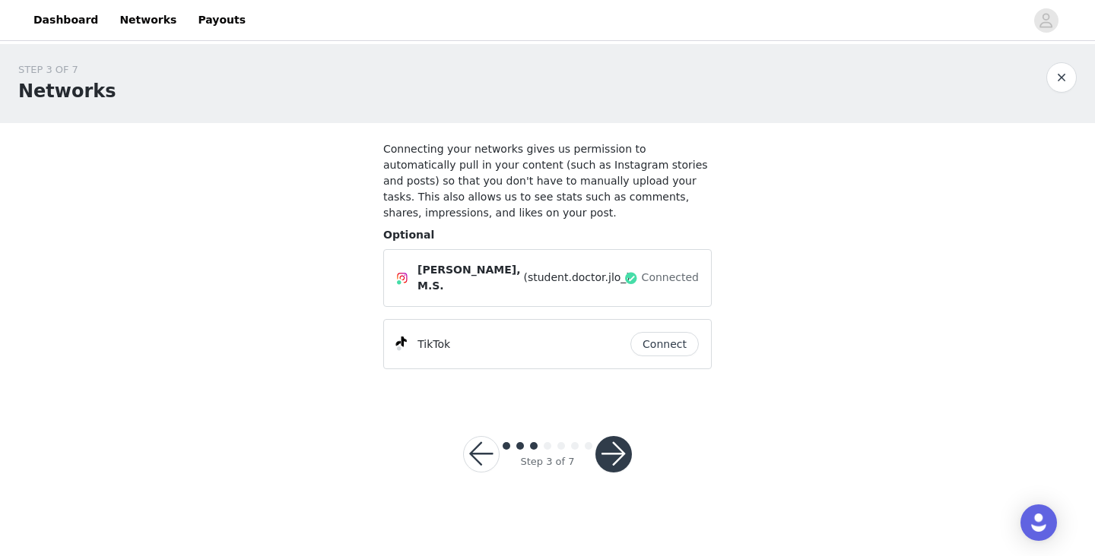
click at [615, 450] on button "button" at bounding box center [613, 454] width 36 height 36
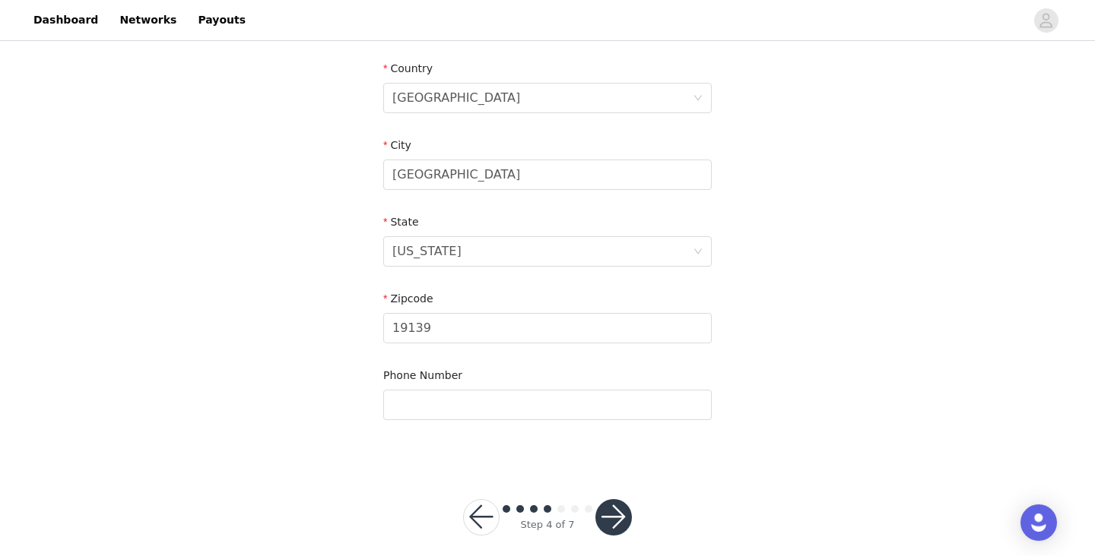
scroll to position [512, 0]
click at [616, 500] on button "button" at bounding box center [613, 518] width 36 height 36
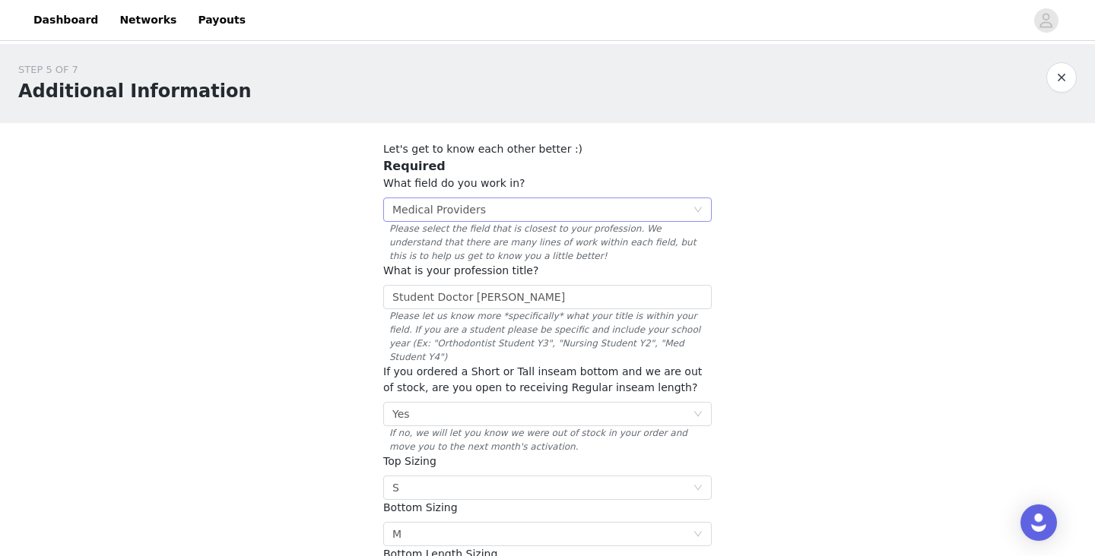
click at [648, 215] on div "Select Medical Providers" at bounding box center [542, 209] width 300 height 23
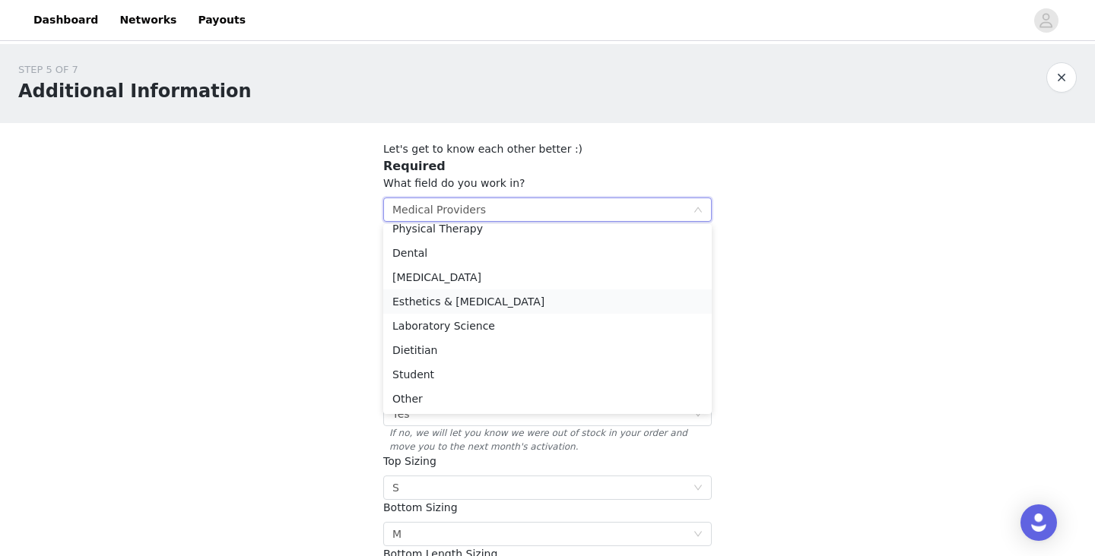
scroll to position [108, 0]
click at [590, 374] on li "Student" at bounding box center [547, 375] width 328 height 24
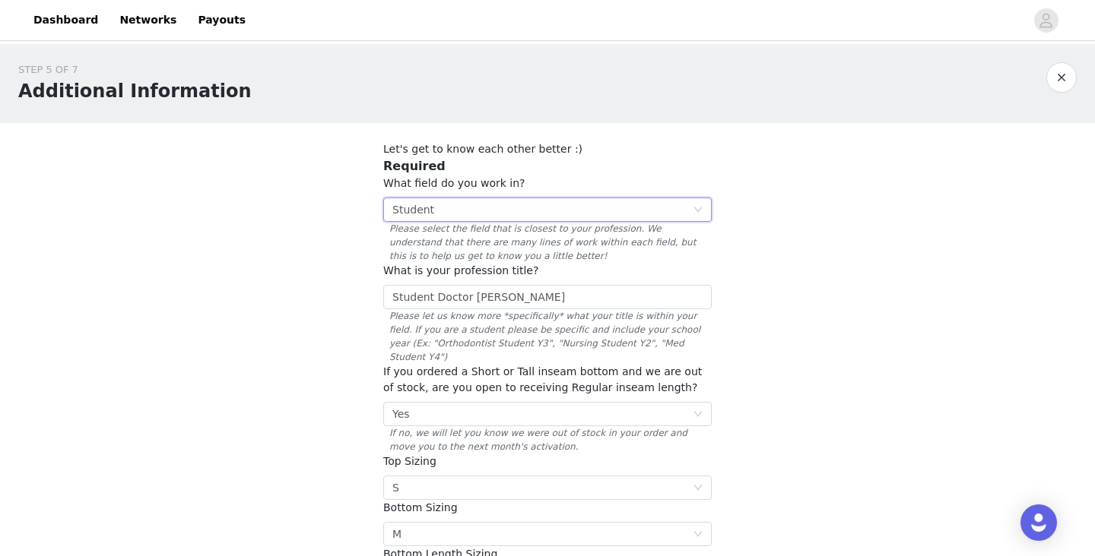
click at [563, 193] on div "What field do you work in? Select Student Please select the field that is close…" at bounding box center [547, 219] width 328 height 87
click at [572, 215] on div "Select Student" at bounding box center [542, 209] width 300 height 23
click at [797, 318] on div "STEP 5 OF 7 Additional Information Let's get to know each other better :) Requi…" at bounding box center [547, 544] width 1095 height 1000
click at [627, 295] on input "Student Doctor Jessica Lewis-Owona M.S." at bounding box center [547, 297] width 328 height 24
click at [606, 296] on input "Student Doctor Jessica Lewis-Owona M.S. Y3" at bounding box center [547, 297] width 328 height 24
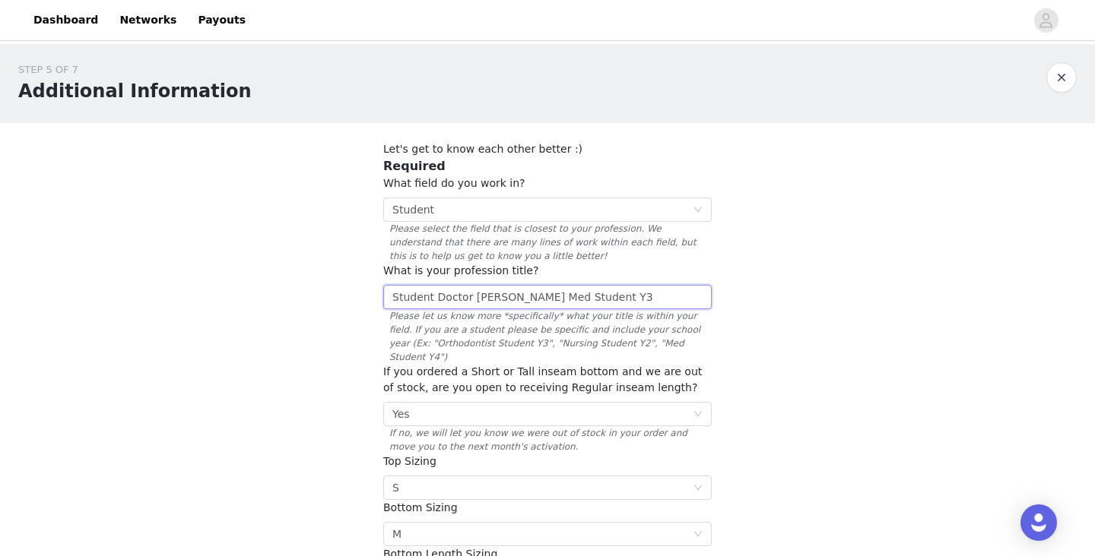
type input "Student Doctor Jessica Lewis-Owona M.S. Med Student Y3"
click at [743, 366] on div "STEP 5 OF 7 Additional Information Let's get to know each other better :) Requi…" at bounding box center [547, 544] width 1095 height 1000
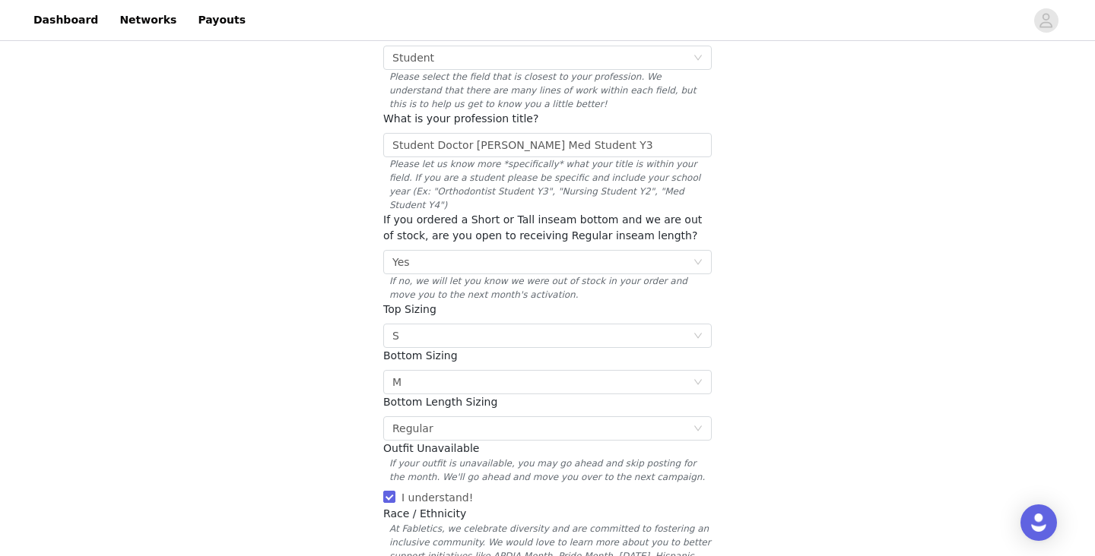
scroll to position [153, 0]
click at [643, 417] on div "Select Regular" at bounding box center [542, 428] width 300 height 23
click at [759, 445] on div "STEP 5 OF 7 Additional Information Let's get to know each other better :) Requi…" at bounding box center [547, 391] width 1095 height 1000
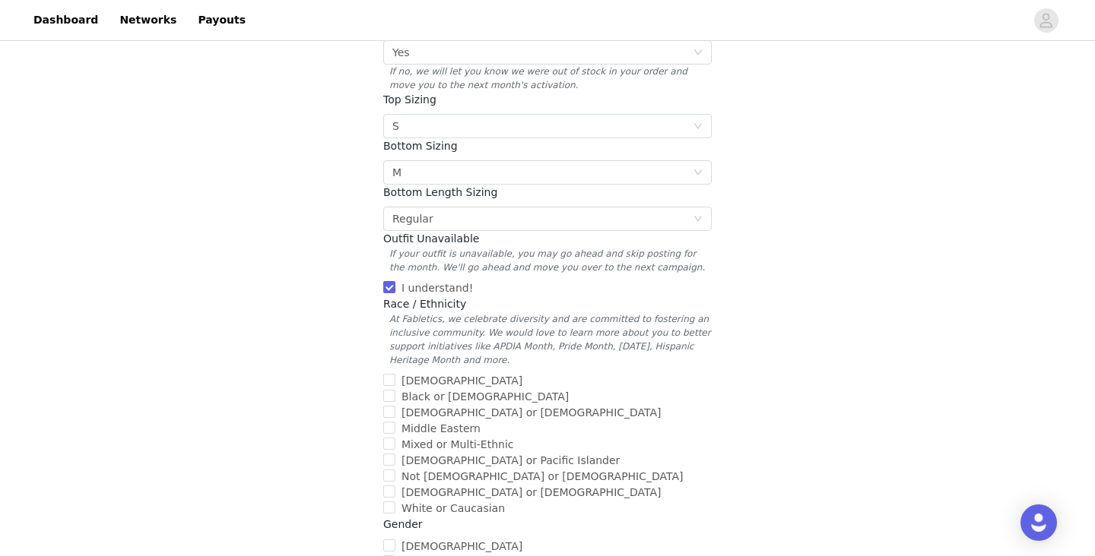
scroll to position [363, 0]
click at [396, 390] on span "Black or African American" at bounding box center [484, 396] width 179 height 12
click at [395, 389] on input "Black or African American" at bounding box center [389, 395] width 12 height 12
checkbox input "true"
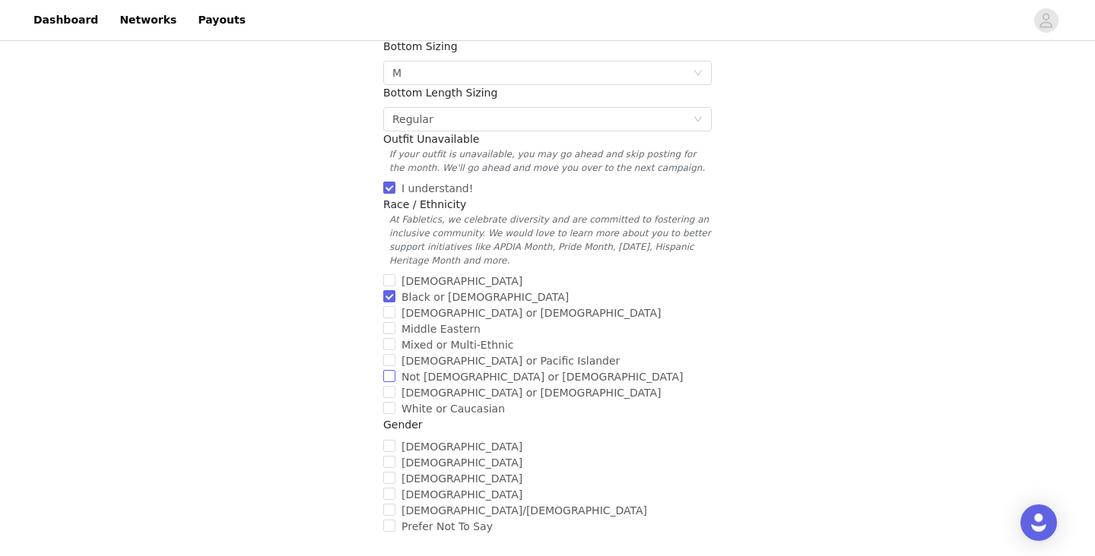
scroll to position [481, 0]
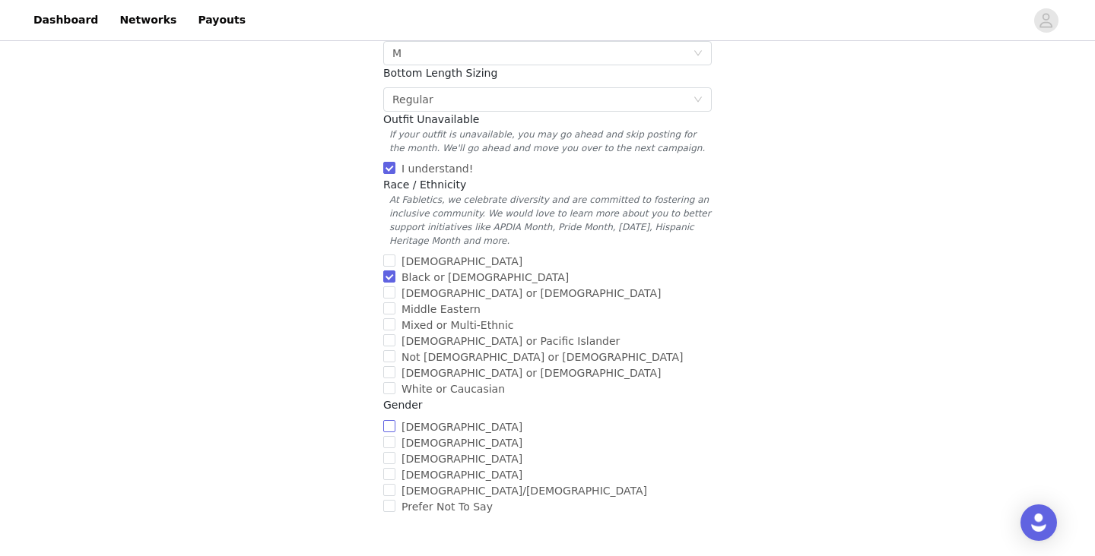
click at [389, 420] on input "Female" at bounding box center [389, 426] width 12 height 12
checkbox input "true"
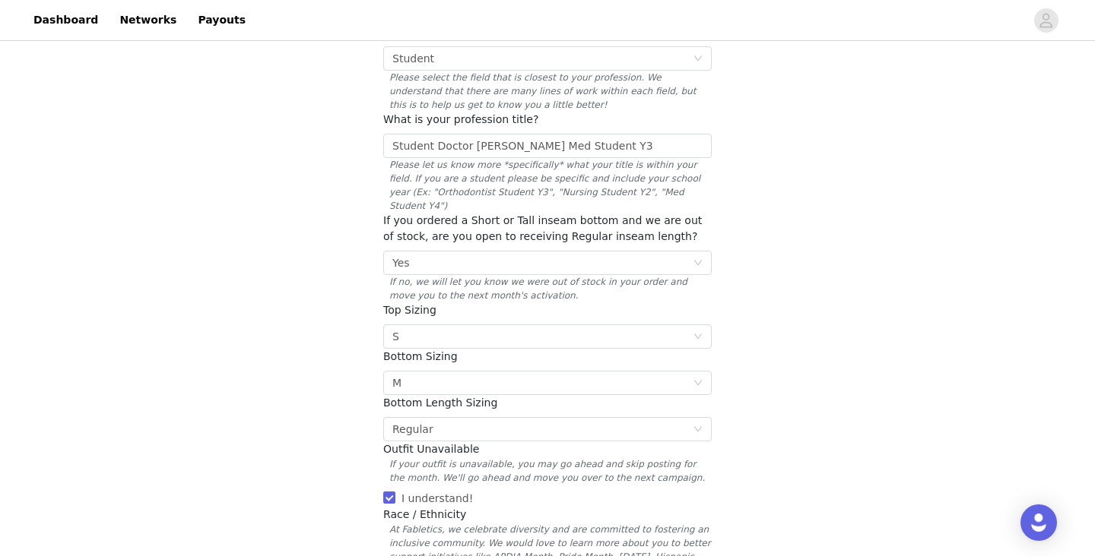
scroll to position [152, 0]
click at [668, 417] on div "Select Regular" at bounding box center [542, 428] width 300 height 23
click at [828, 436] on div "STEP 5 OF 7 Additional Information Let's get to know each other better :) Requi…" at bounding box center [547, 392] width 1095 height 1000
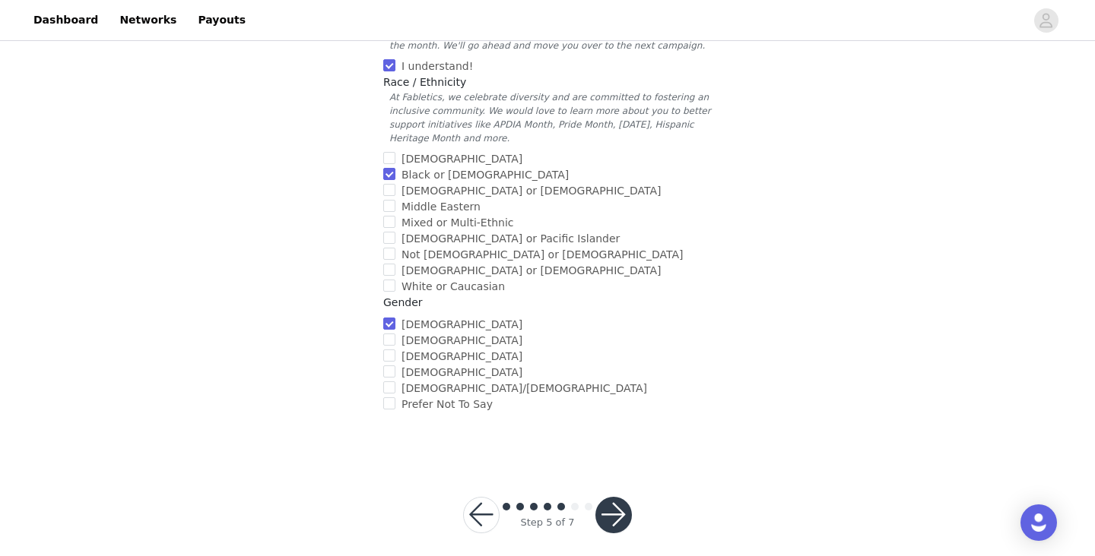
scroll to position [582, 0]
click at [488, 502] on button "button" at bounding box center [481, 517] width 36 height 36
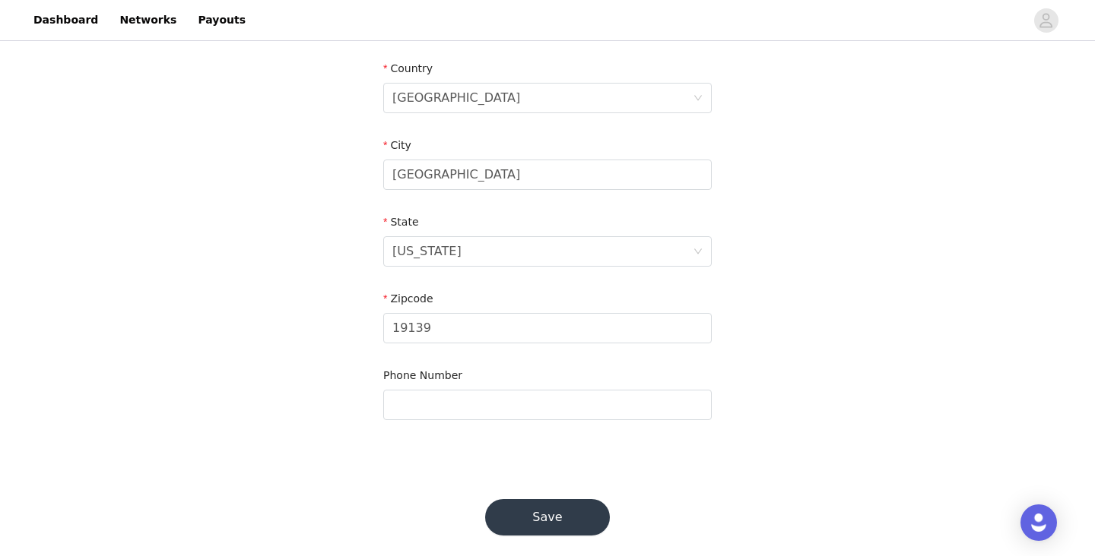
scroll to position [512, 0]
click at [543, 501] on button "Save" at bounding box center [547, 518] width 125 height 36
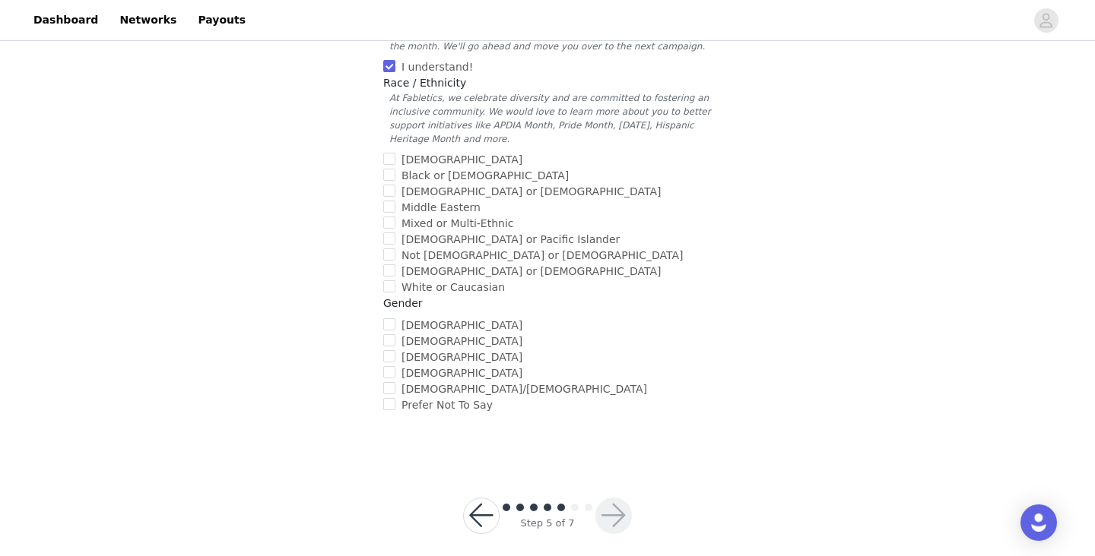
scroll to position [582, 0]
click at [475, 511] on button "button" at bounding box center [481, 517] width 36 height 36
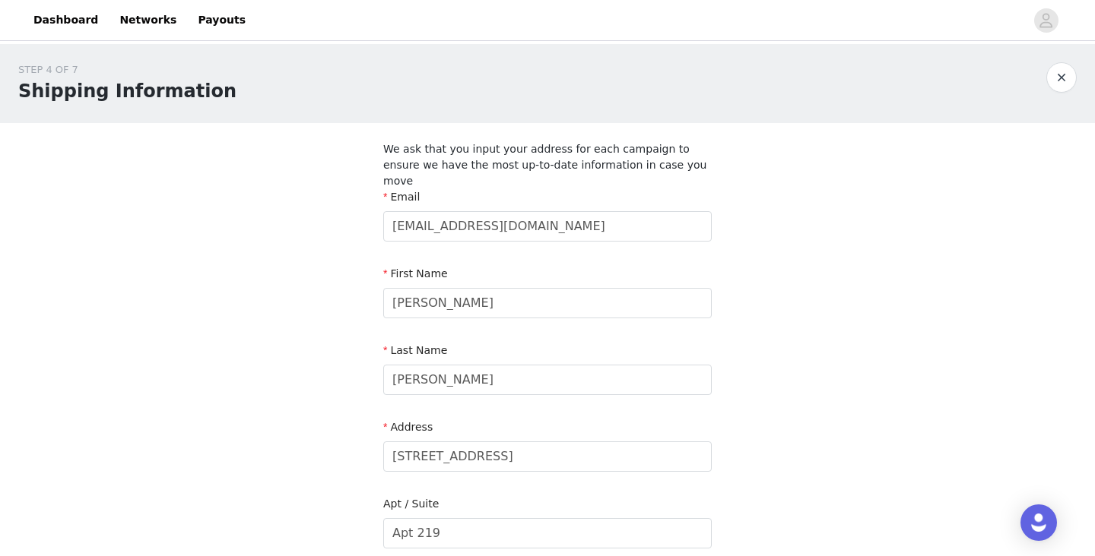
click at [1061, 78] on button "button" at bounding box center [1061, 77] width 30 height 30
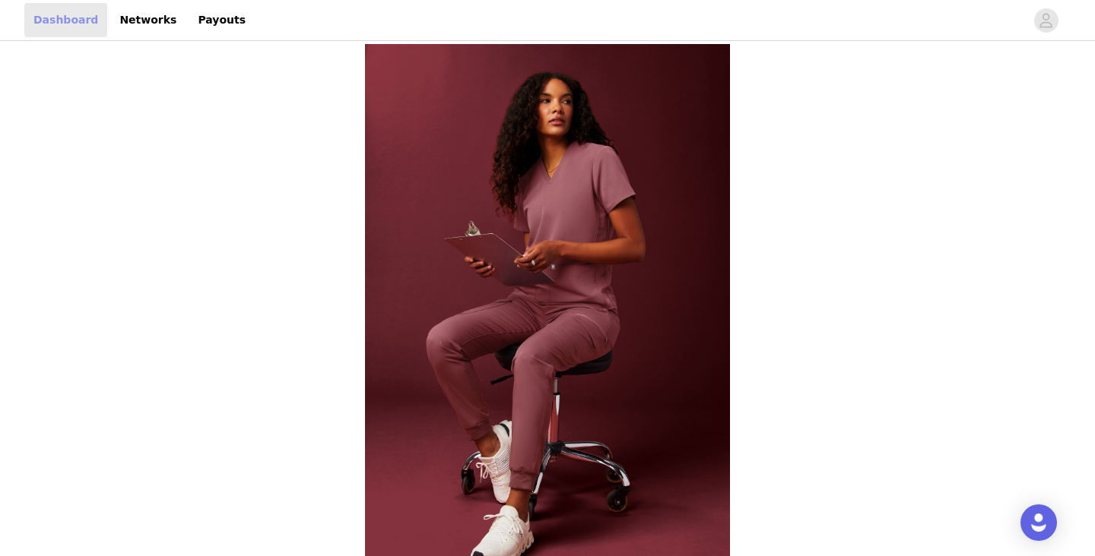
click at [45, 19] on link "Dashboard" at bounding box center [65, 20] width 83 height 34
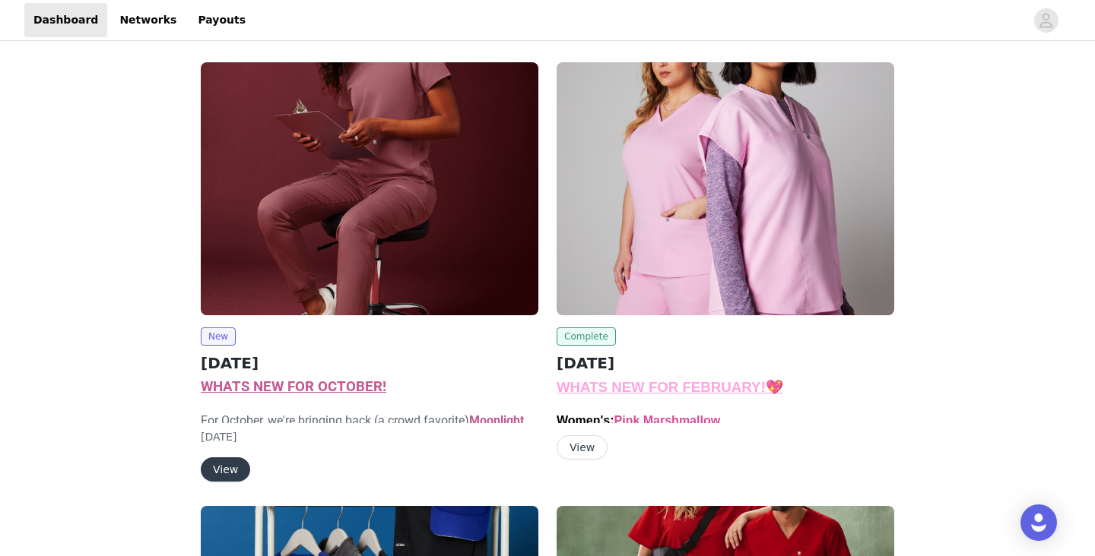
click at [597, 337] on span "Complete" at bounding box center [585, 337] width 59 height 18
click at [592, 443] on button "View" at bounding box center [581, 448] width 51 height 24
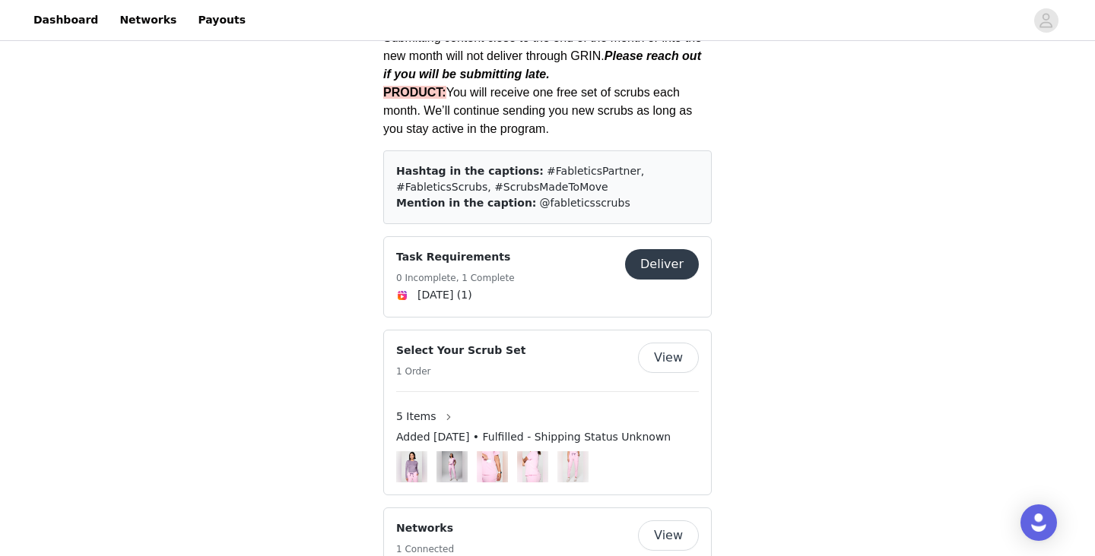
scroll to position [1539, 0]
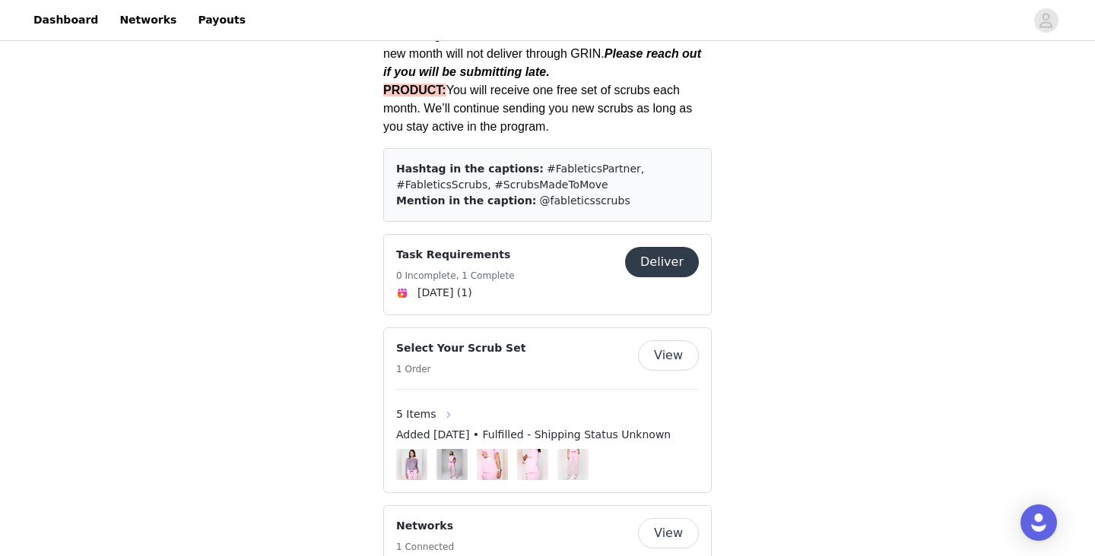
click at [439, 403] on button "button" at bounding box center [448, 415] width 24 height 24
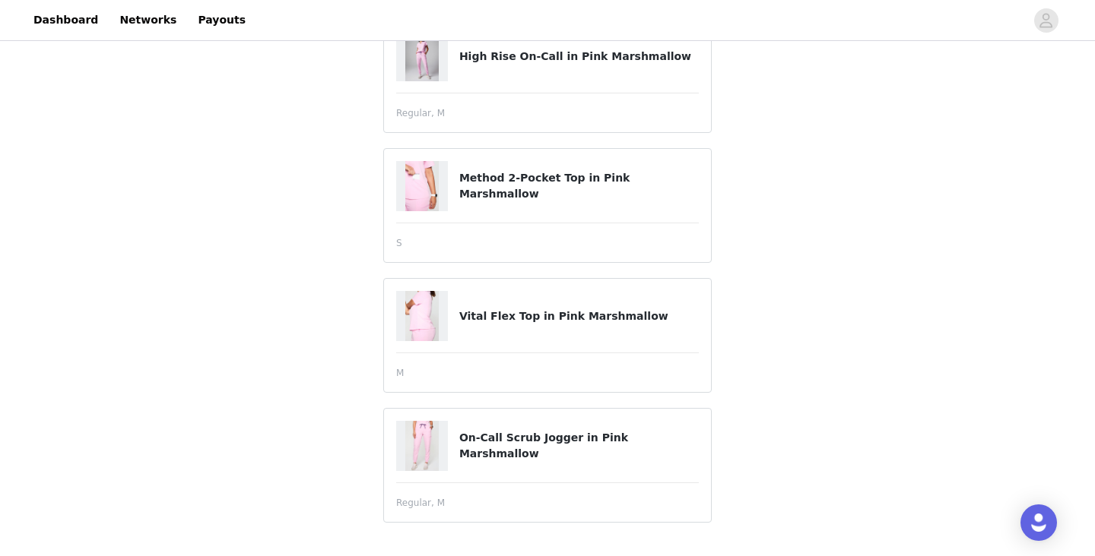
scroll to position [383, 0]
click at [78, 14] on link "Dashboard" at bounding box center [65, 20] width 83 height 34
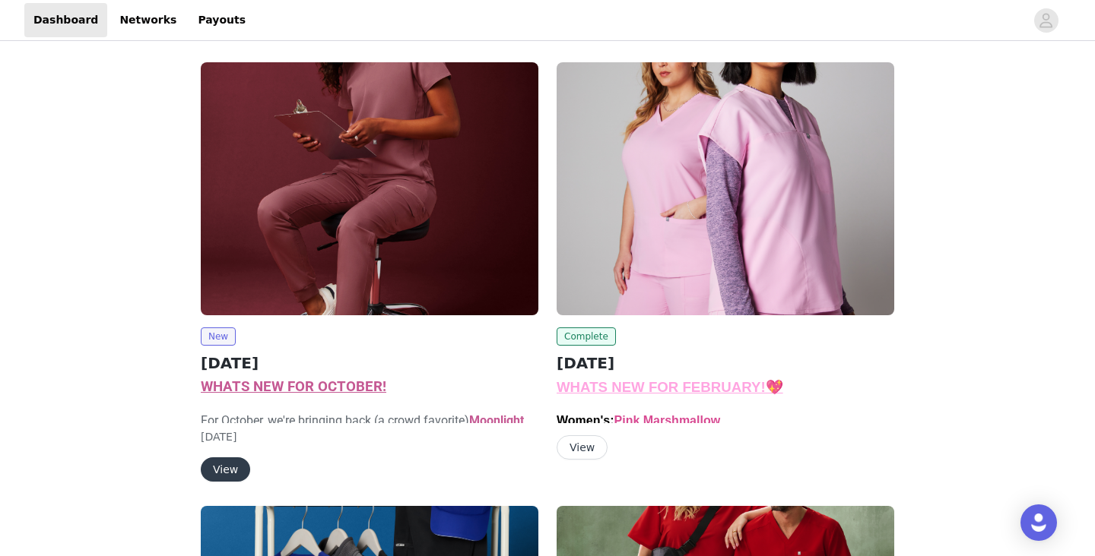
click at [223, 458] on button "View" at bounding box center [225, 470] width 49 height 24
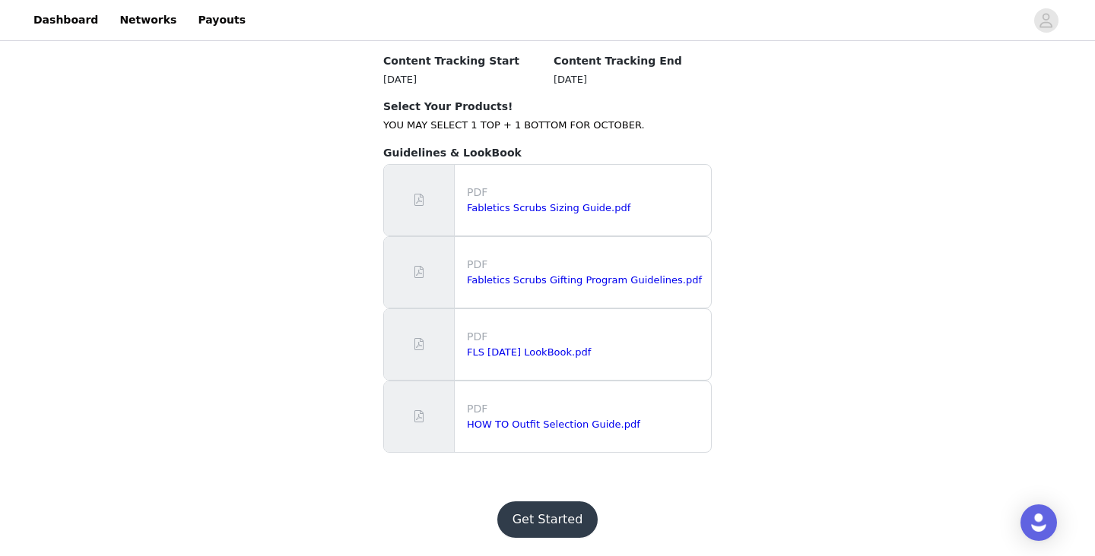
click at [526, 516] on button "Get Started" at bounding box center [547, 520] width 101 height 36
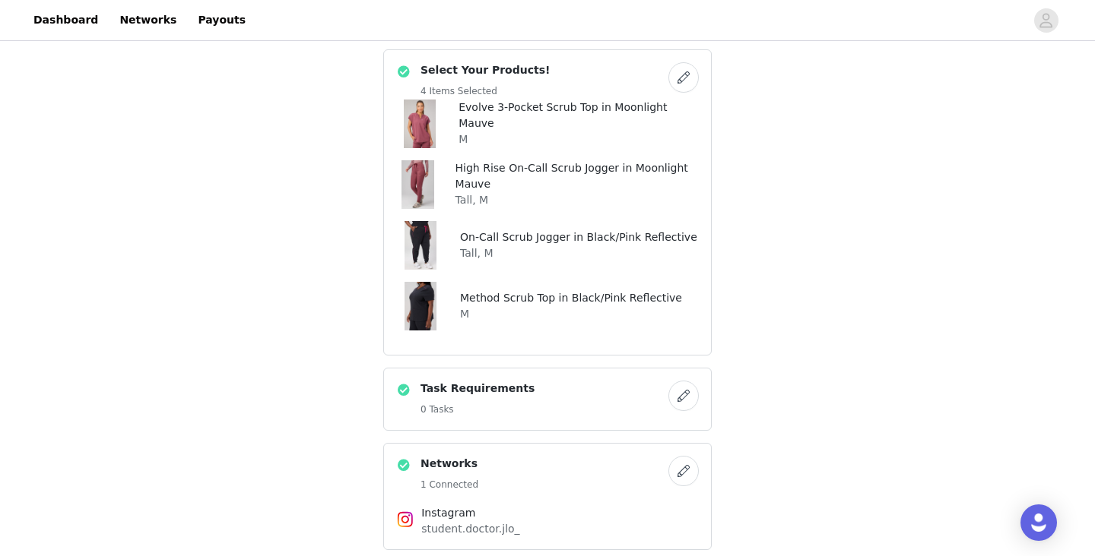
scroll to position [594, 0]
click at [680, 79] on button "button" at bounding box center [683, 77] width 30 height 30
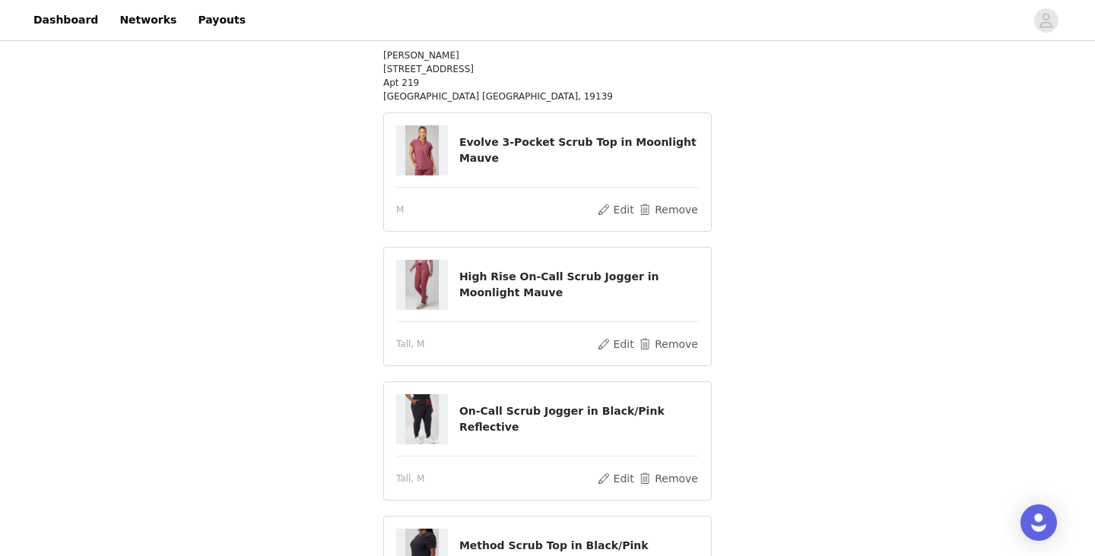
scroll to position [248, 0]
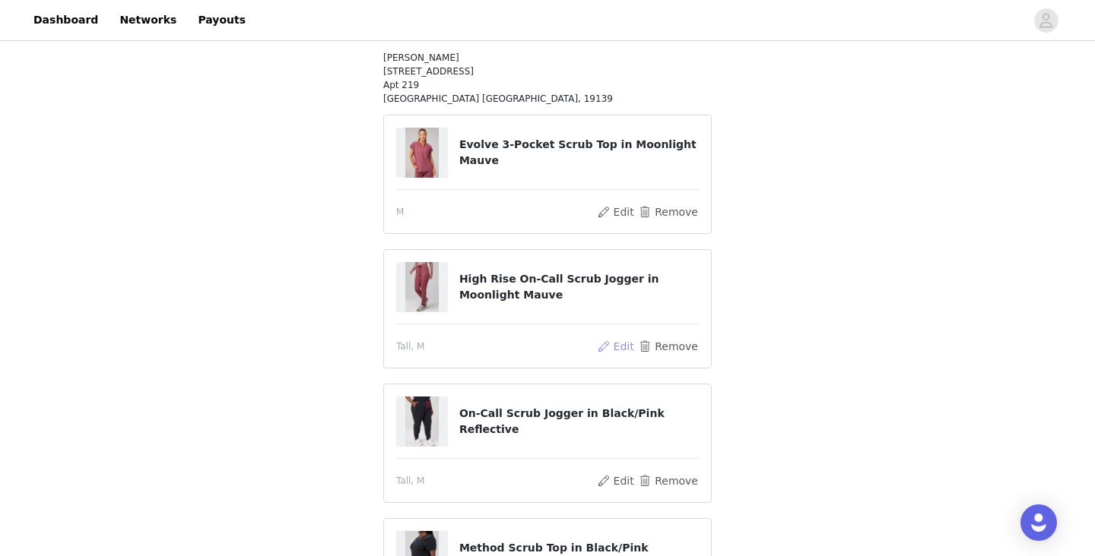
click at [628, 342] on button "Edit" at bounding box center [615, 346] width 39 height 18
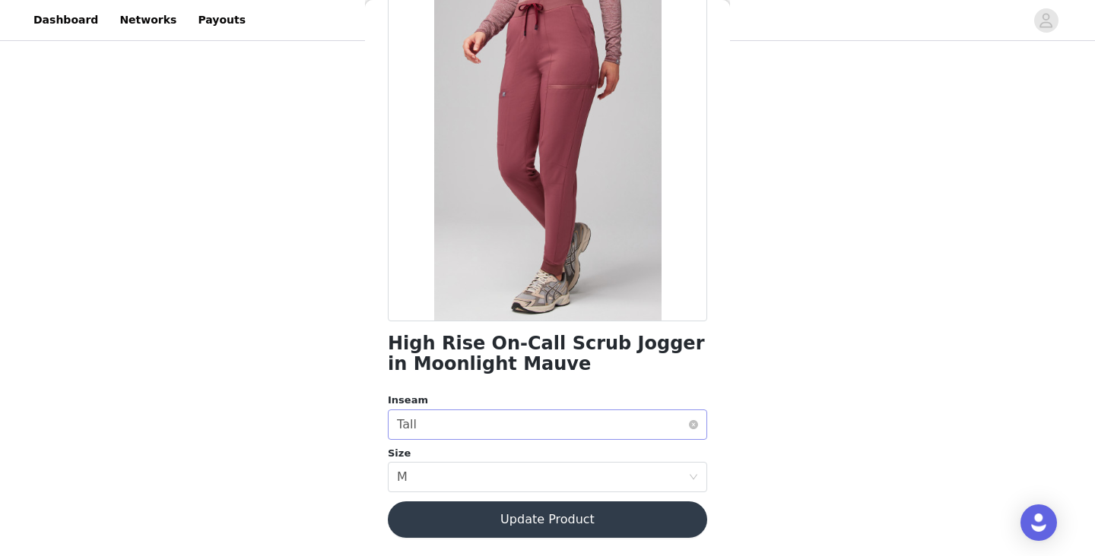
scroll to position [96, 0]
click at [460, 439] on div "Select inseam Tall" at bounding box center [542, 425] width 291 height 29
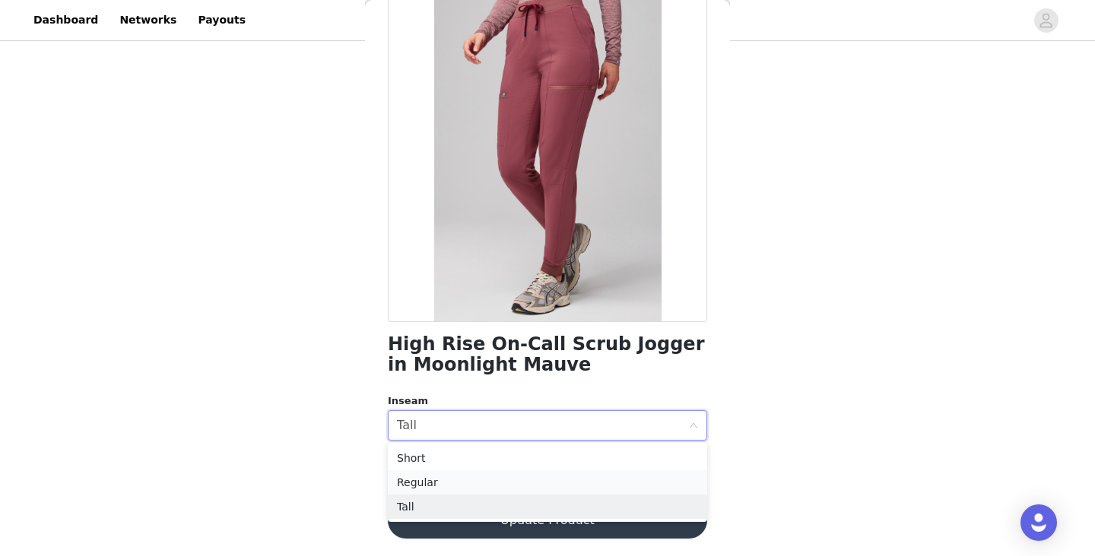
click at [458, 486] on li "Regular" at bounding box center [547, 482] width 319 height 24
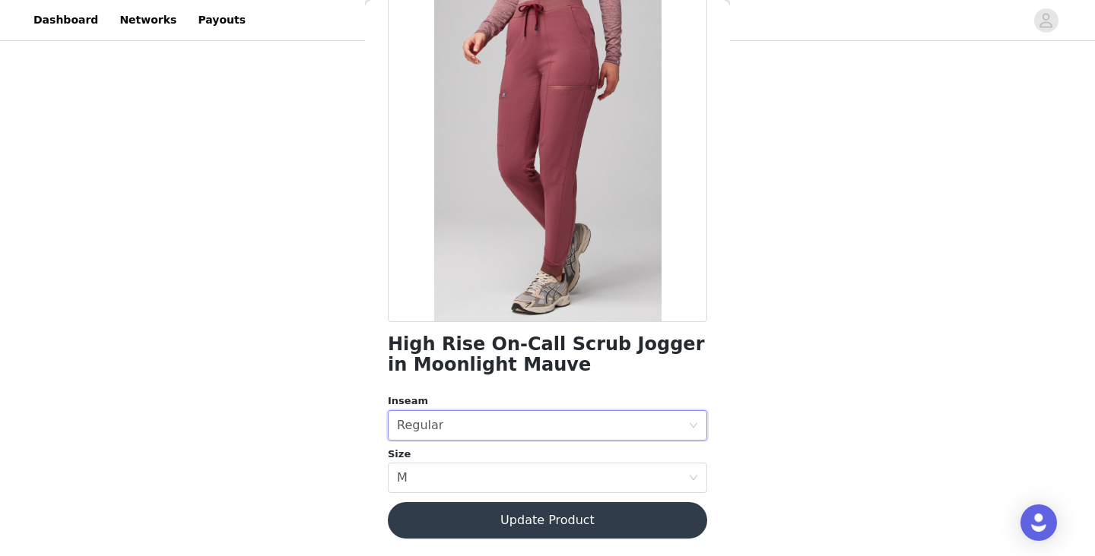
click at [473, 521] on button "Update Product" at bounding box center [547, 520] width 319 height 36
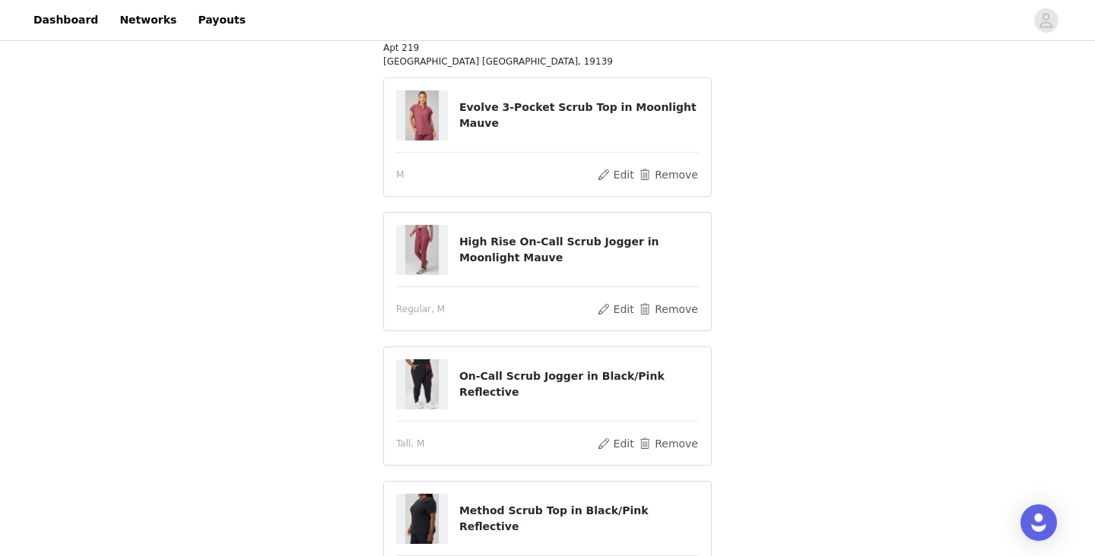
scroll to position [290, 0]
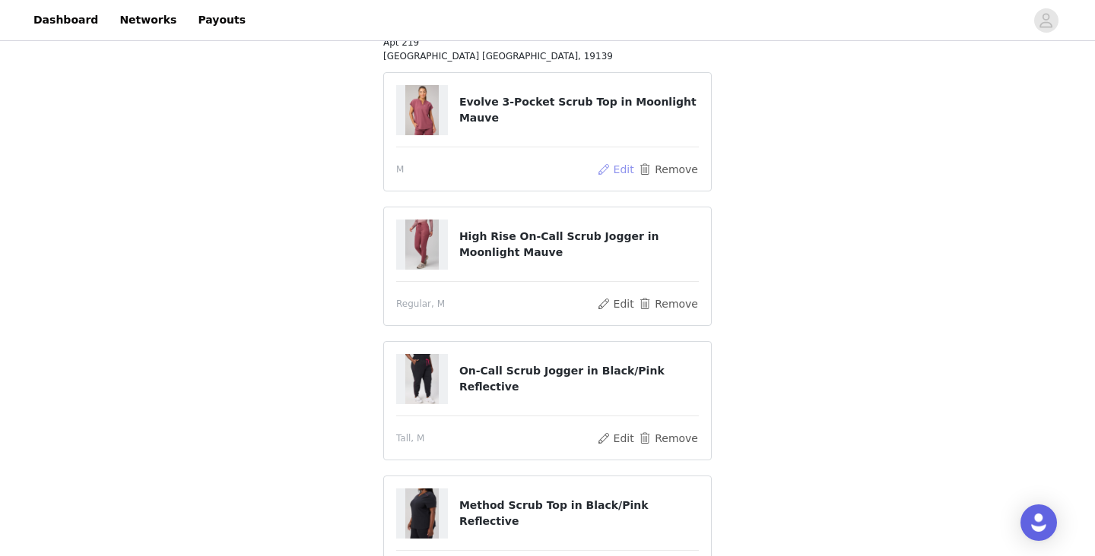
click at [616, 164] on button "Edit" at bounding box center [615, 169] width 39 height 18
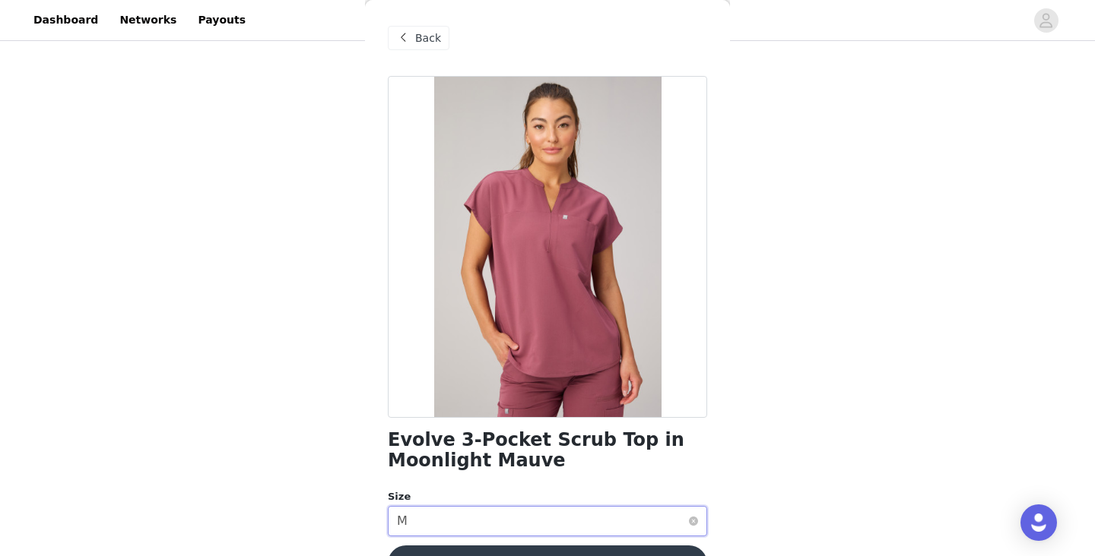
click at [418, 513] on div "Select size M" at bounding box center [542, 521] width 291 height 29
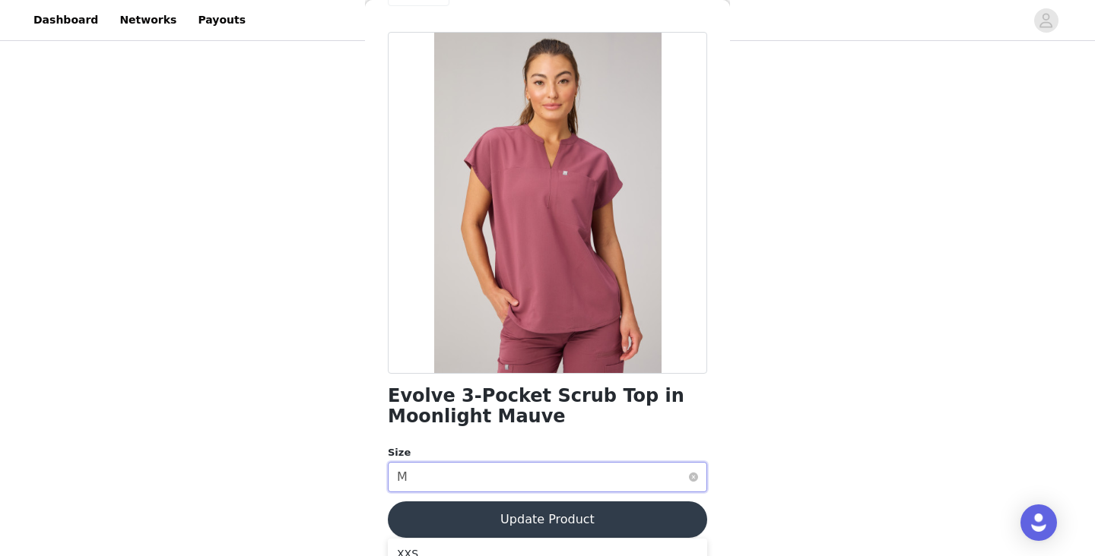
scroll to position [43, 0]
click at [449, 471] on div "Select size M" at bounding box center [542, 478] width 291 height 29
click at [511, 475] on div "Select size M" at bounding box center [542, 478] width 291 height 29
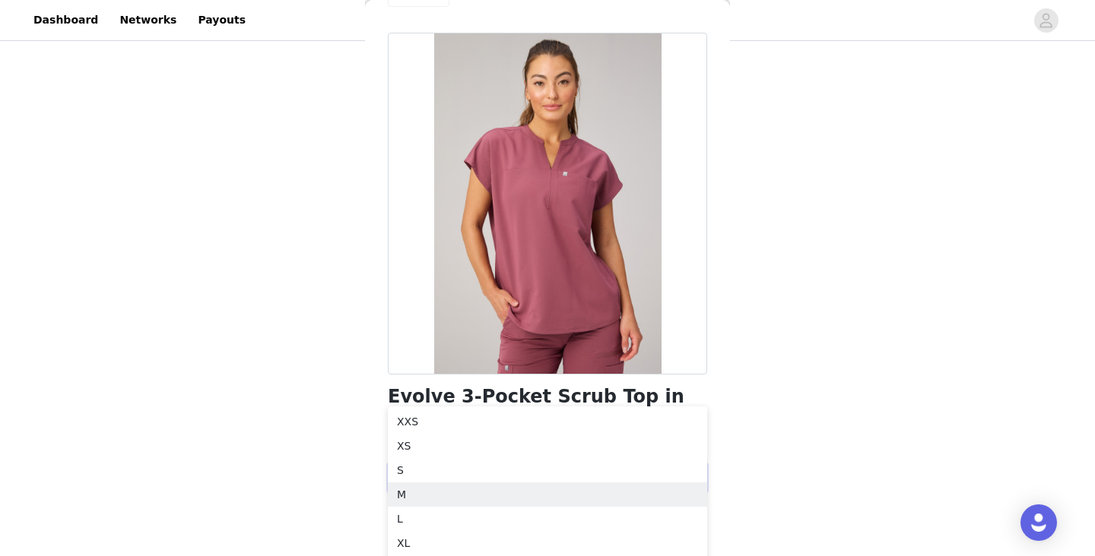
scroll to position [387, 0]
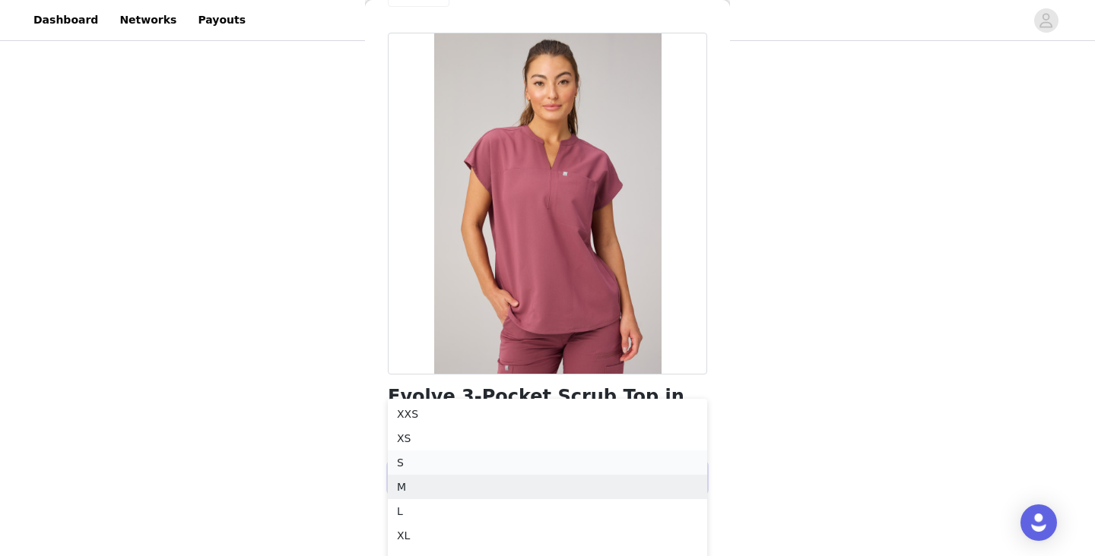
click at [502, 460] on li "S" at bounding box center [547, 463] width 319 height 24
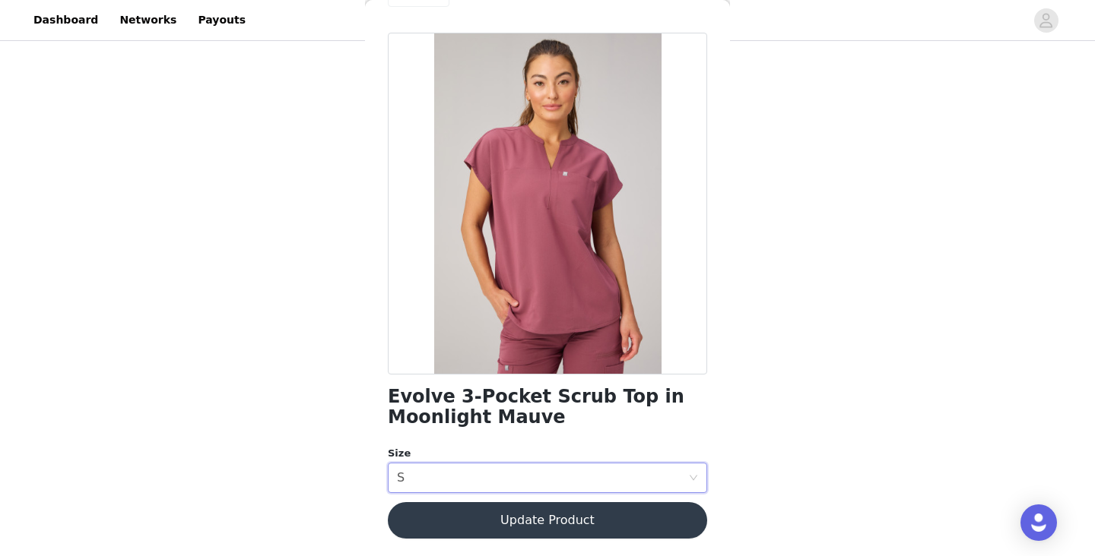
click at [629, 519] on button "Update Product" at bounding box center [547, 520] width 319 height 36
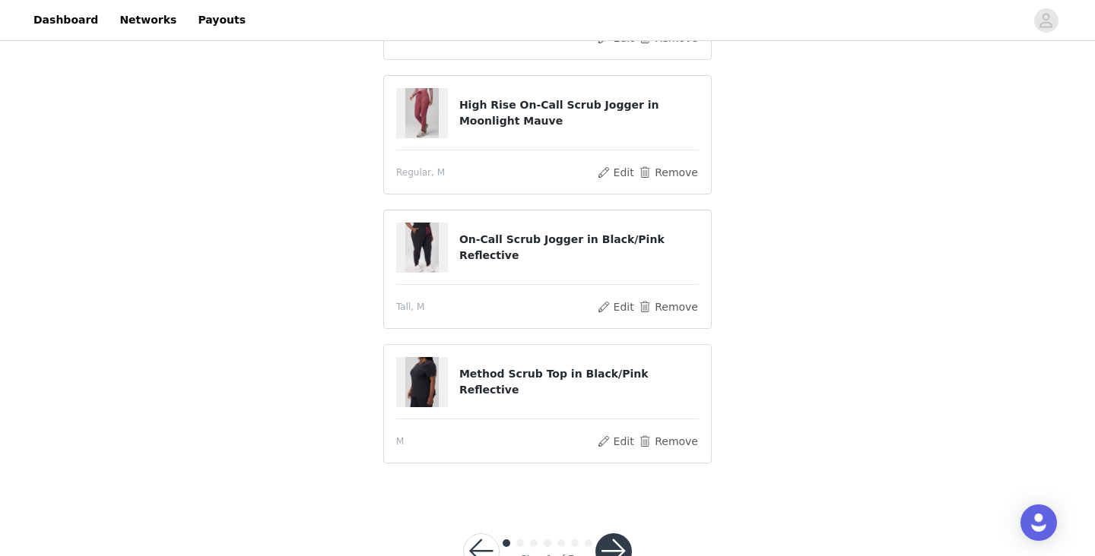
scroll to position [424, 0]
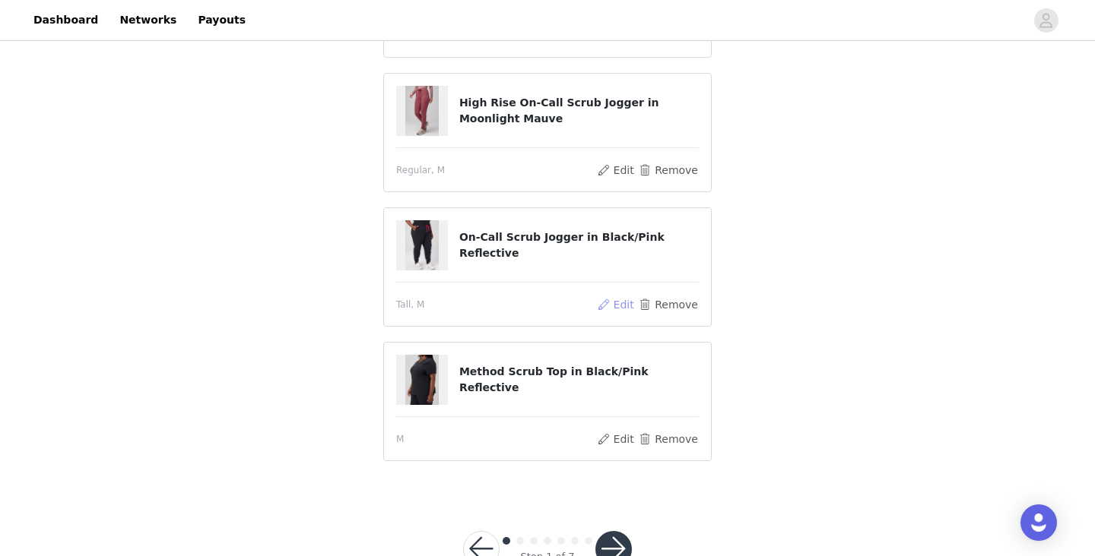
click at [628, 300] on button "Edit" at bounding box center [615, 305] width 39 height 18
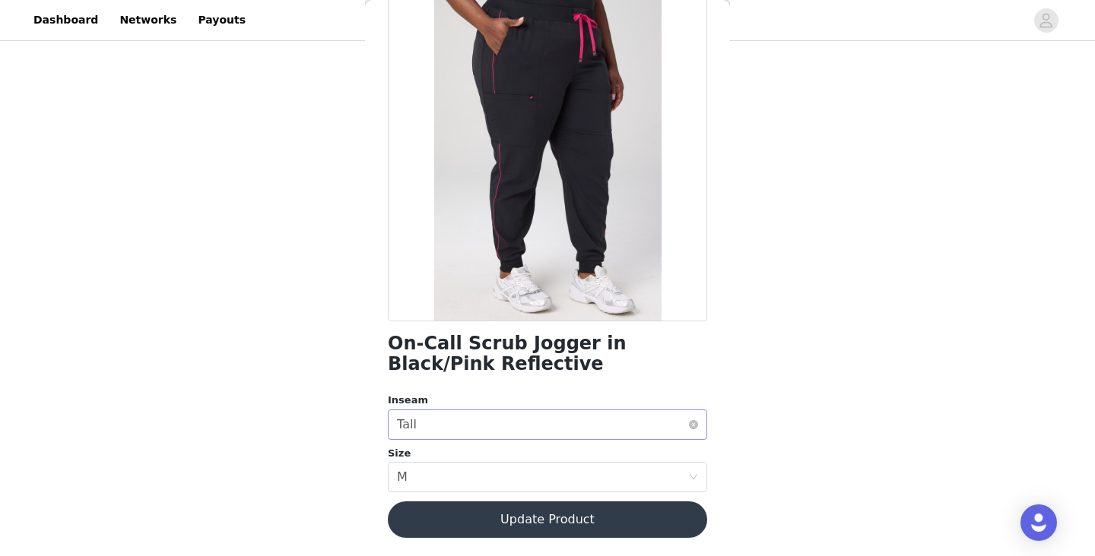
scroll to position [96, 0]
click at [623, 515] on button "Update Product" at bounding box center [547, 520] width 319 height 36
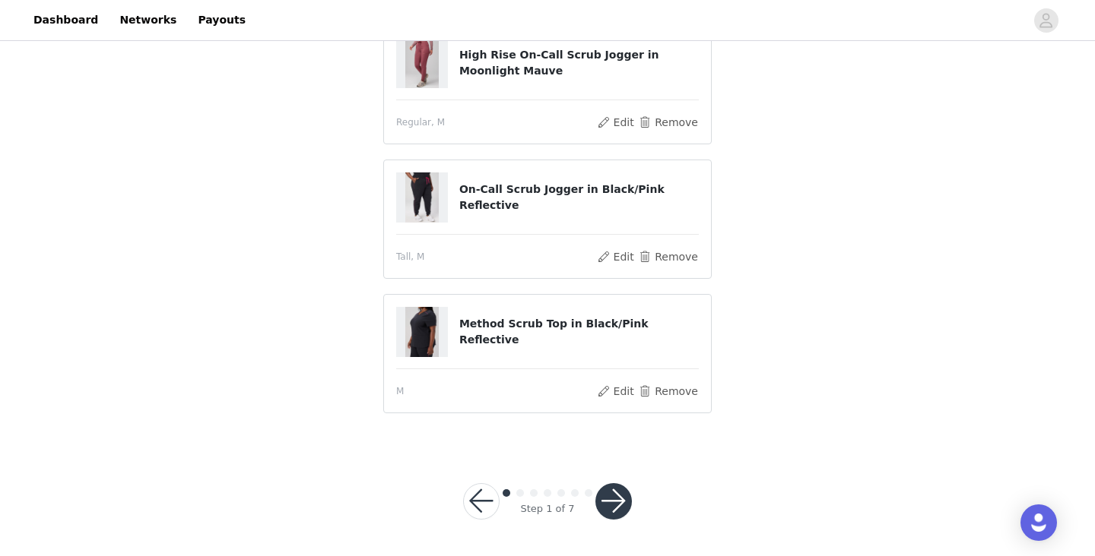
scroll to position [471, 0]
click at [614, 502] on button "button" at bounding box center [613, 502] width 36 height 36
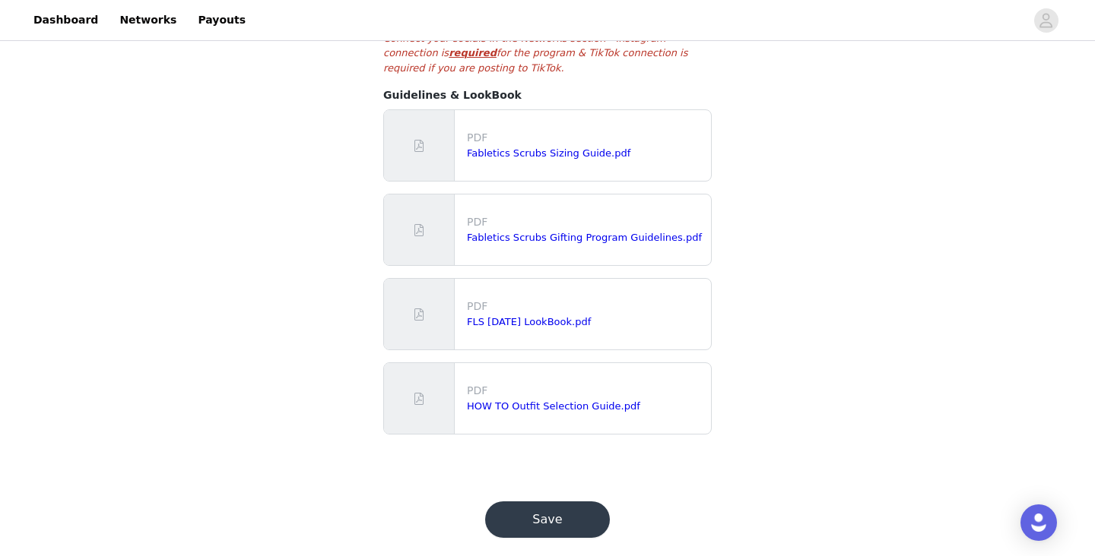
scroll to position [364, 0]
click at [524, 502] on button "Save" at bounding box center [547, 520] width 125 height 36
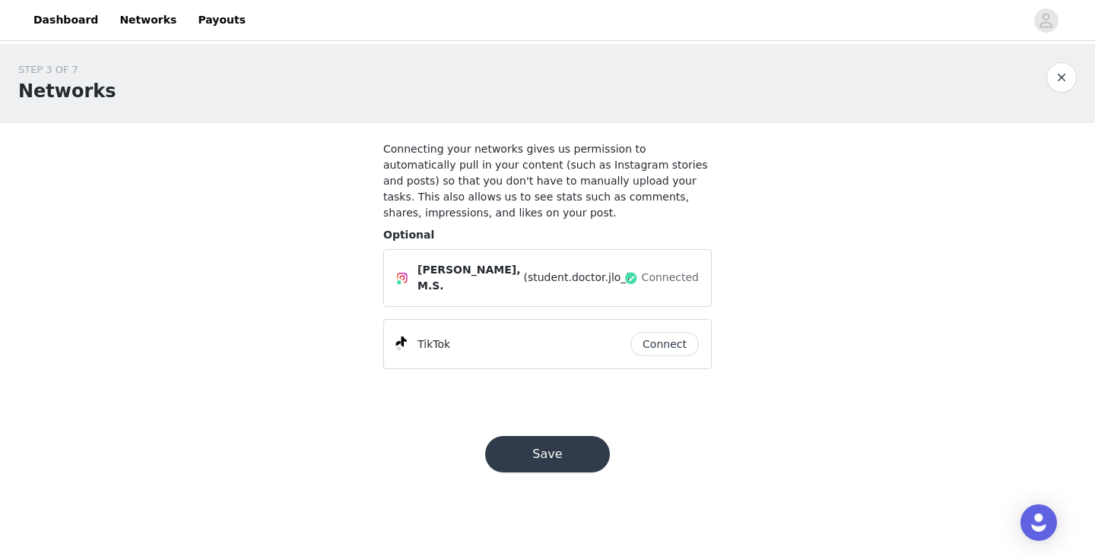
click at [554, 449] on button "Save" at bounding box center [547, 454] width 125 height 36
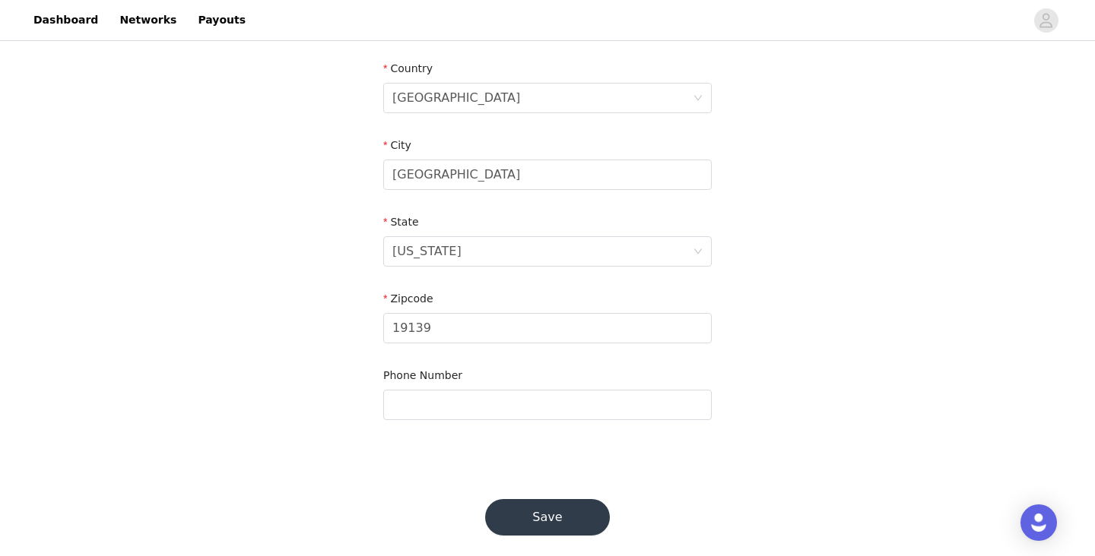
scroll to position [512, 0]
click at [553, 505] on button "Save" at bounding box center [547, 518] width 125 height 36
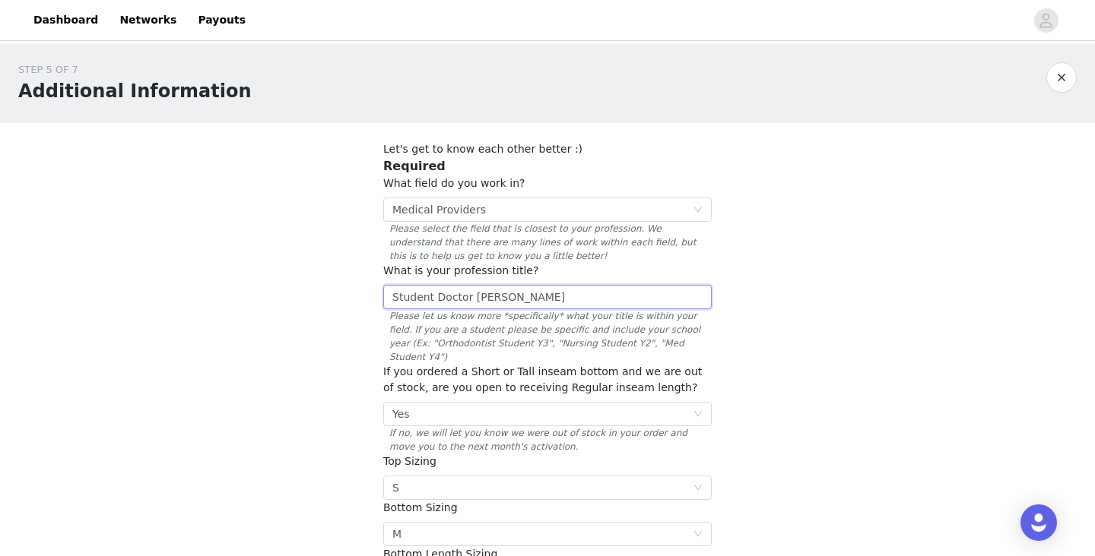
click at [638, 293] on input "Student Doctor Jessica Lewis-Owona M.S." at bounding box center [547, 297] width 328 height 24
click at [700, 295] on input "Student Doctor Jessica Lewis-Owona M.S. Med Student Y3" at bounding box center [547, 297] width 328 height 24
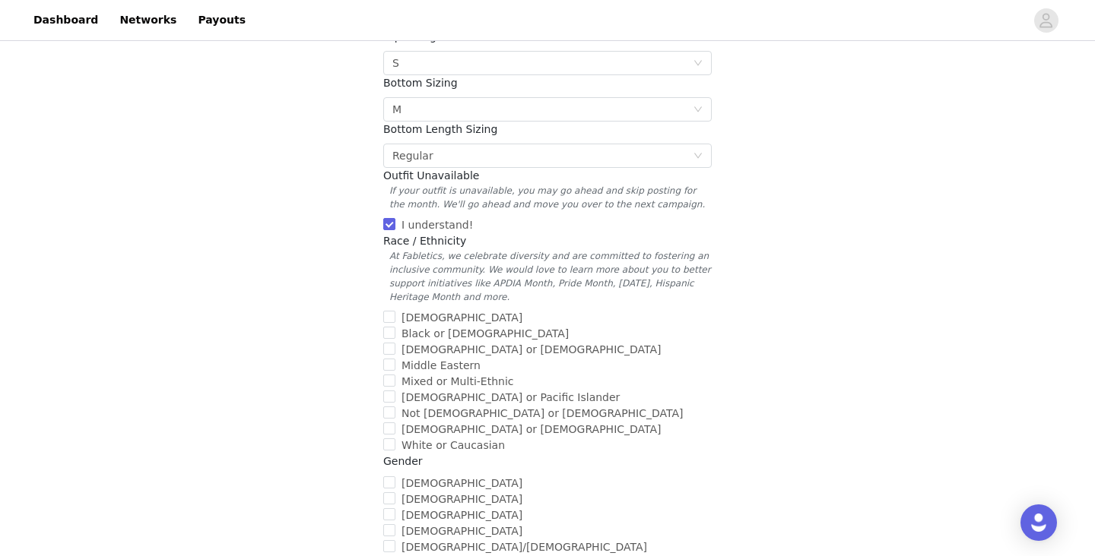
scroll to position [424, 0]
type input "Student Doctor Jessica Lewis-Owona M.S. Med Student Y3"
click at [394, 328] on input "Black or African American" at bounding box center [389, 334] width 12 height 12
checkbox input "true"
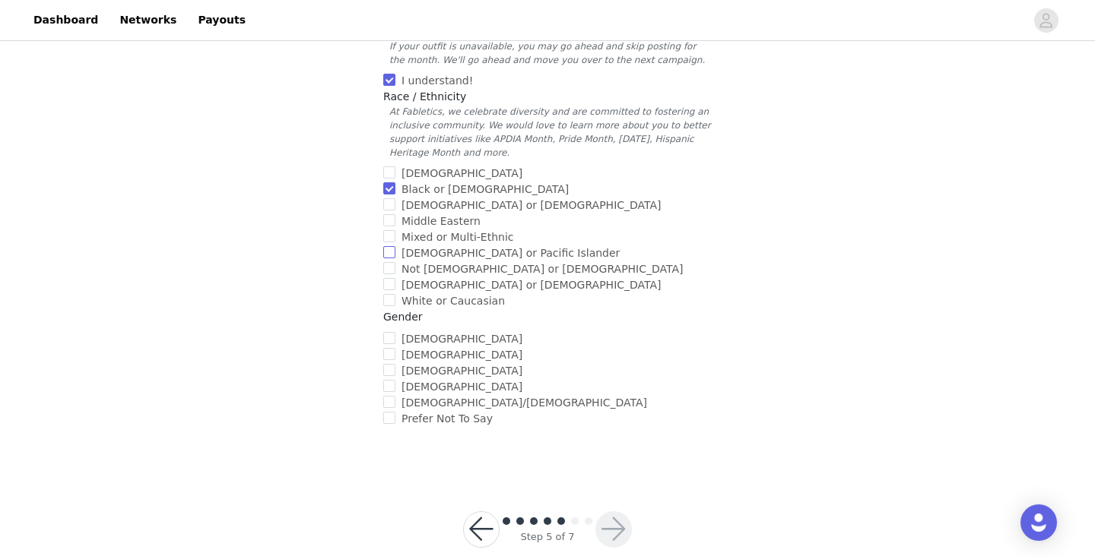
scroll to position [569, 0]
click at [389, 332] on input "Female" at bounding box center [389, 338] width 12 height 12
checkbox input "true"
click at [619, 512] on button "button" at bounding box center [613, 530] width 36 height 36
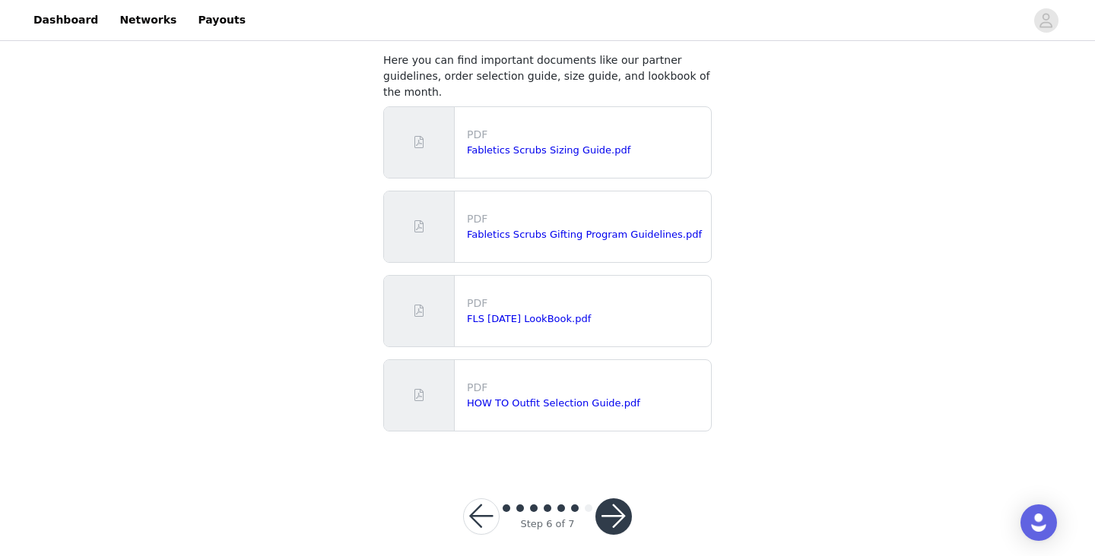
scroll to position [87, 0]
click at [616, 500] on button "button" at bounding box center [613, 518] width 36 height 36
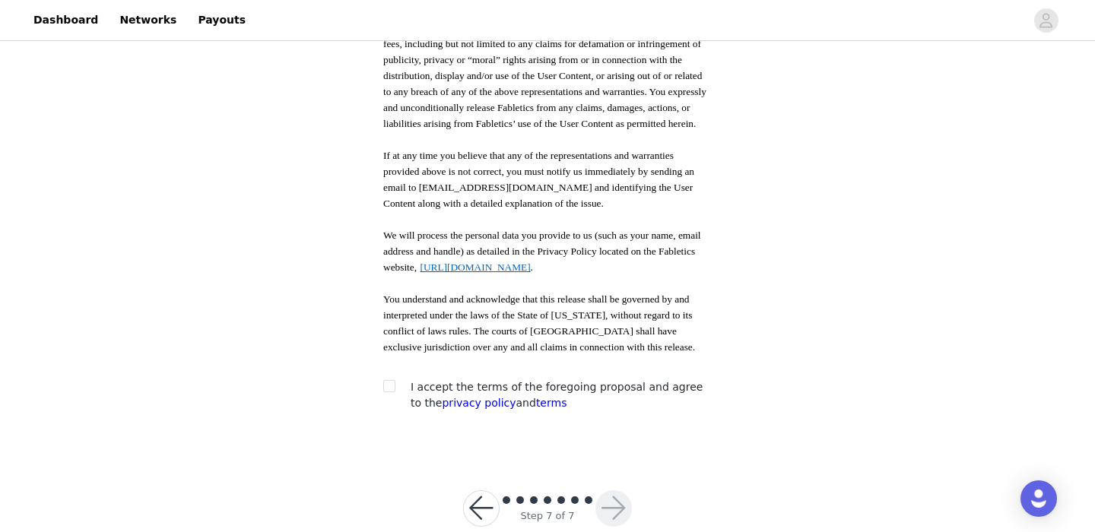
scroll to position [825, 0]
click at [392, 382] on input "checkbox" at bounding box center [388, 387] width 11 height 11
checkbox input "true"
click at [616, 492] on button "button" at bounding box center [613, 510] width 36 height 36
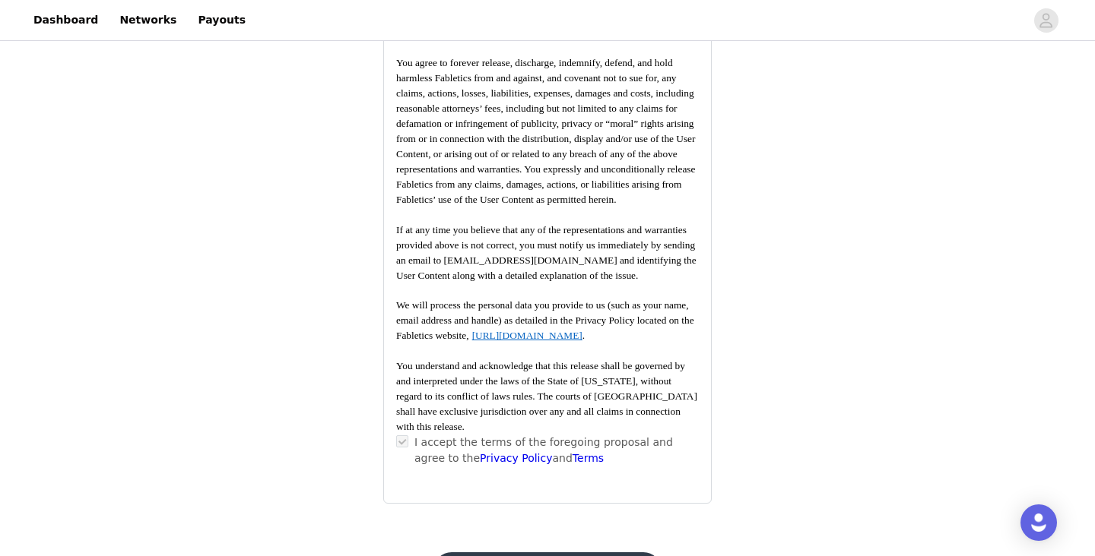
scroll to position [2256, 0]
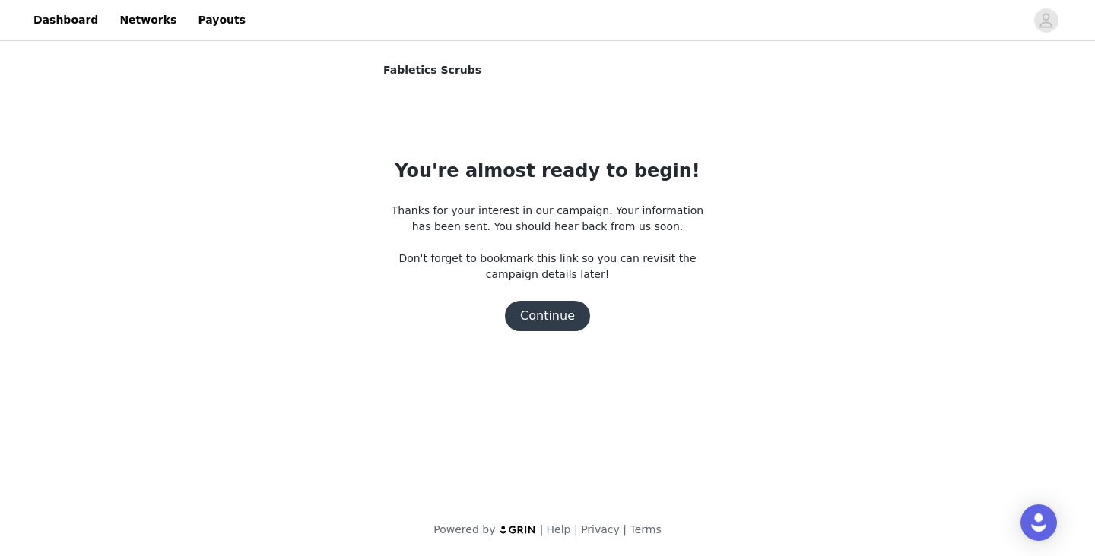
scroll to position [0, 0]
click at [551, 318] on button "Continue" at bounding box center [547, 316] width 85 height 30
